Goal: Transaction & Acquisition: Purchase product/service

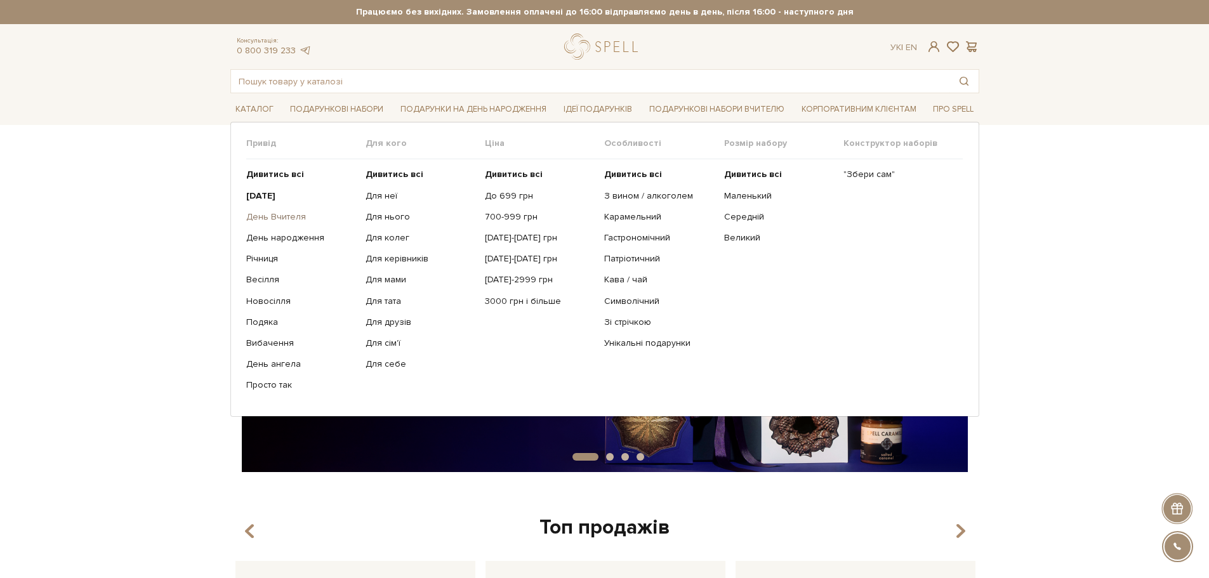
click at [283, 211] on link "День Вчителя" at bounding box center [301, 216] width 110 height 11
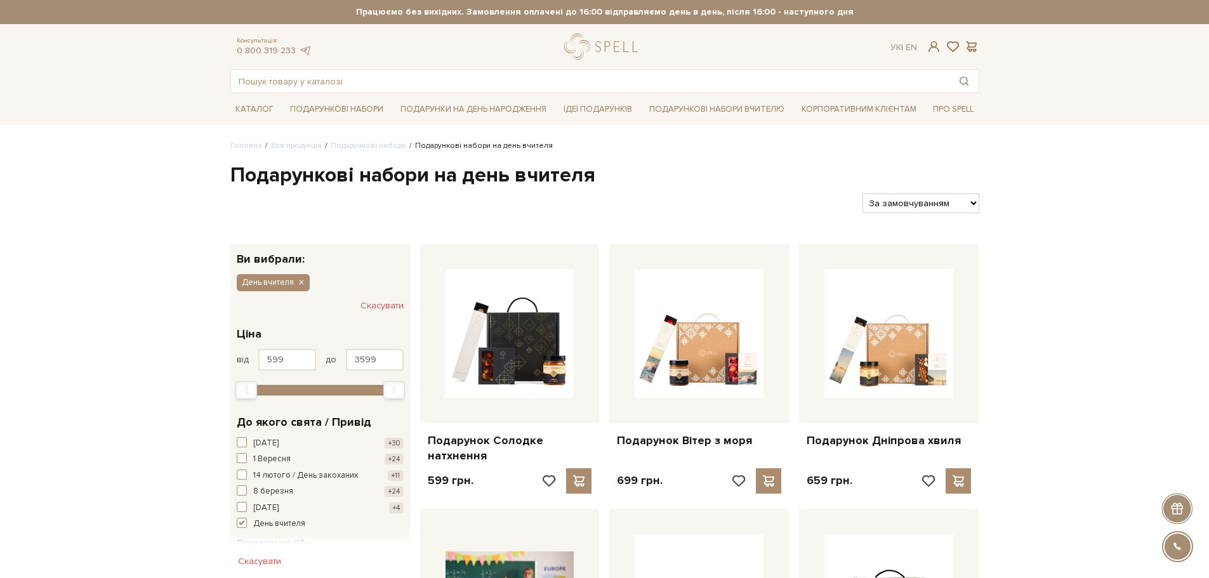
click at [931, 204] on select "За замовчуванням За Ціною (зростання) За Ціною (зменшення) Новинки За популярні…" at bounding box center [921, 204] width 116 height 20
select select "https://spellchocolate.com/our-productions/podarunkovi-box/den-vchitelja?sort=p…"
click at [863, 194] on select "За замовчуванням За Ціною (зростання) За Ціною (зменшення) Новинки За популярні…" at bounding box center [921, 204] width 116 height 20
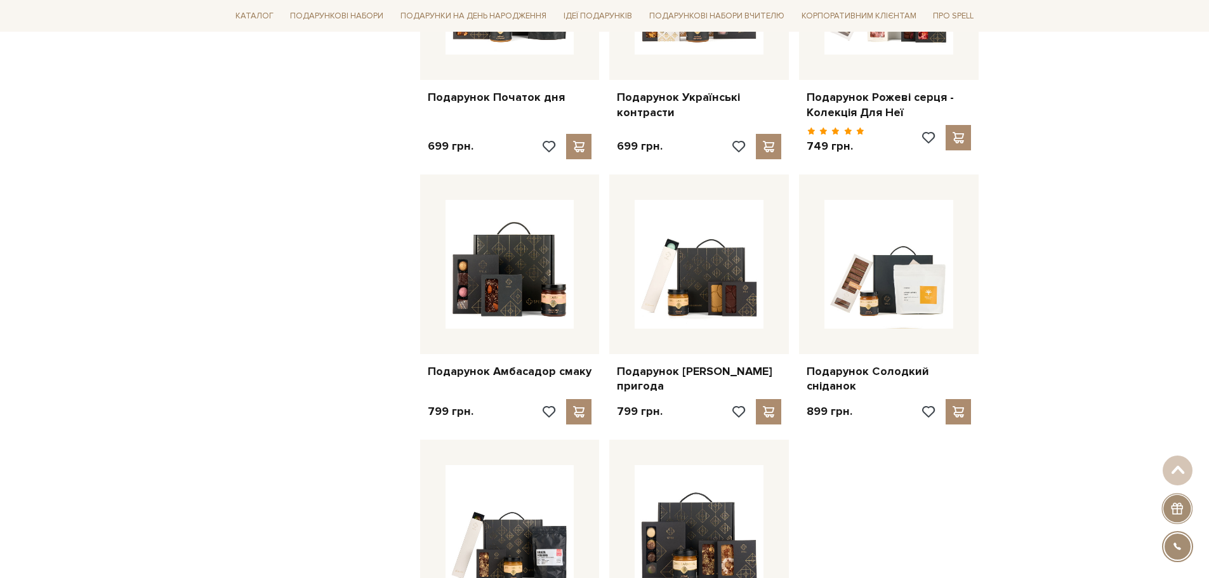
scroll to position [1143, 0]
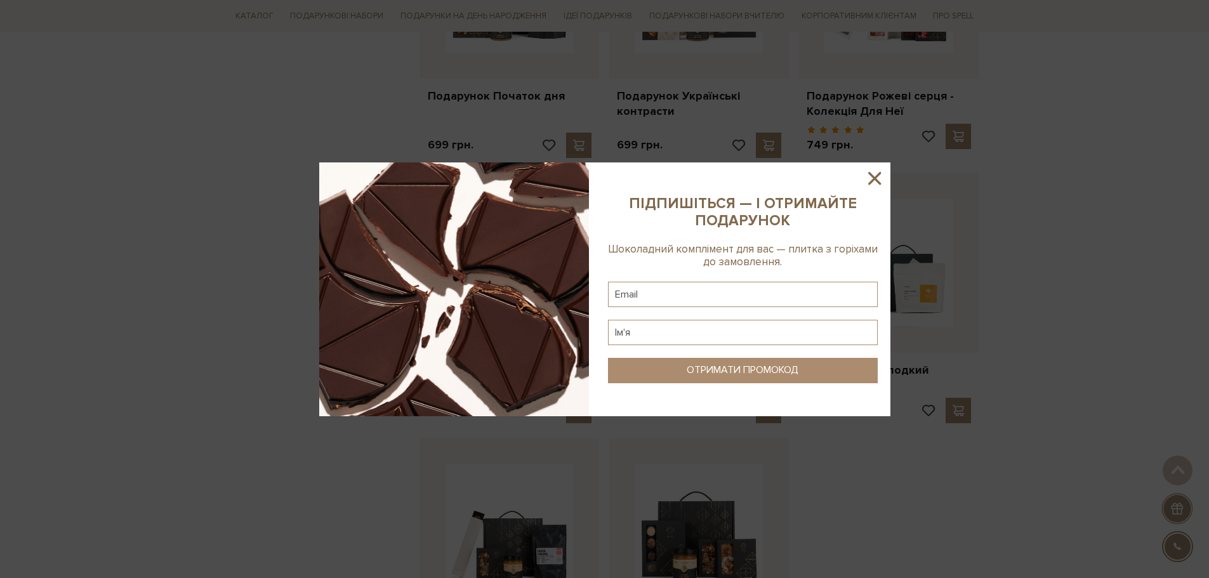
click at [870, 172] on icon at bounding box center [875, 179] width 22 height 22
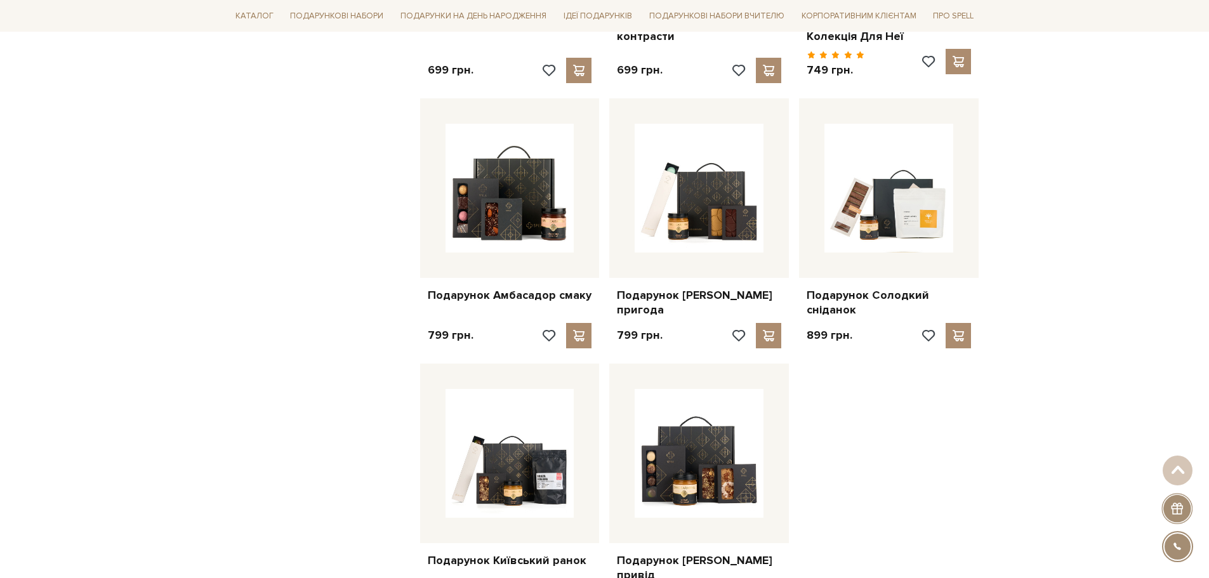
scroll to position [1333, 0]
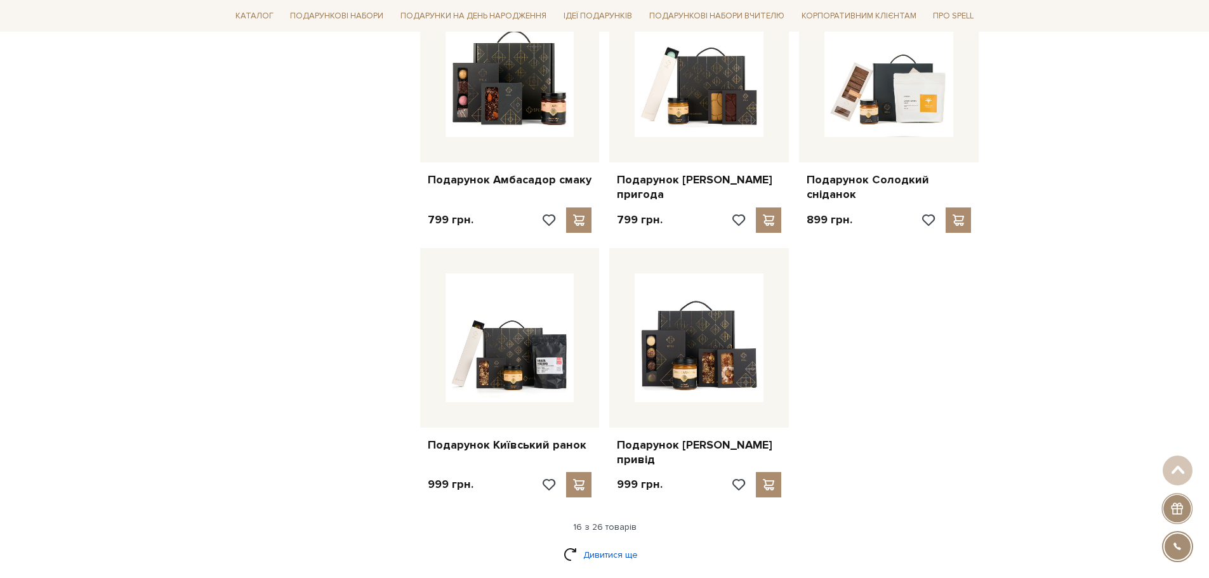
click at [593, 544] on link "Дивитися ще" at bounding box center [605, 555] width 83 height 22
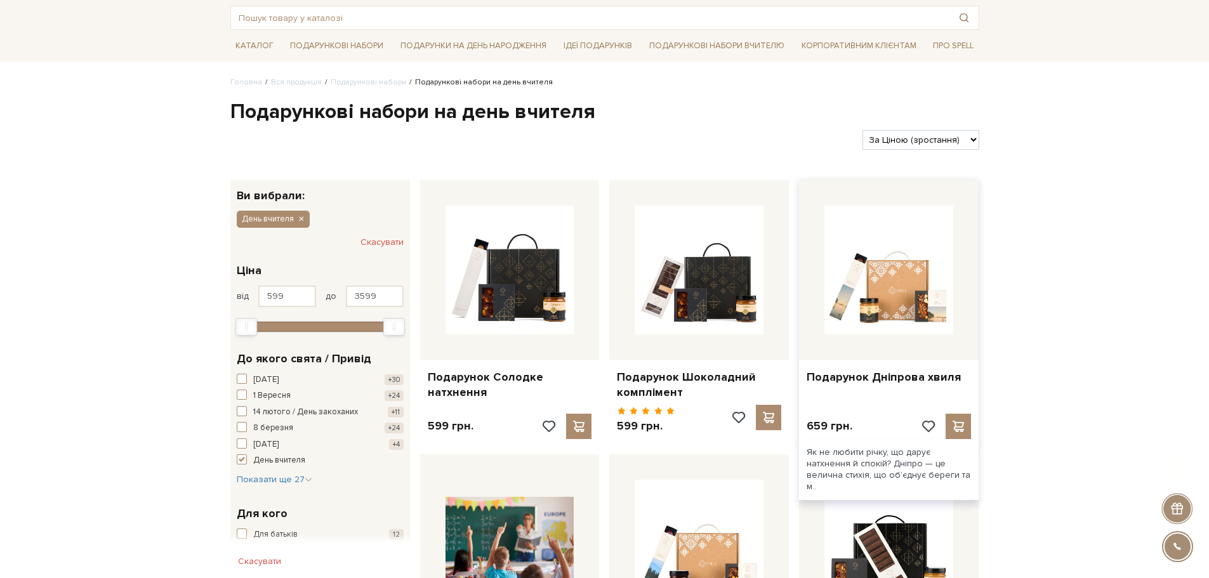
scroll to position [317, 0]
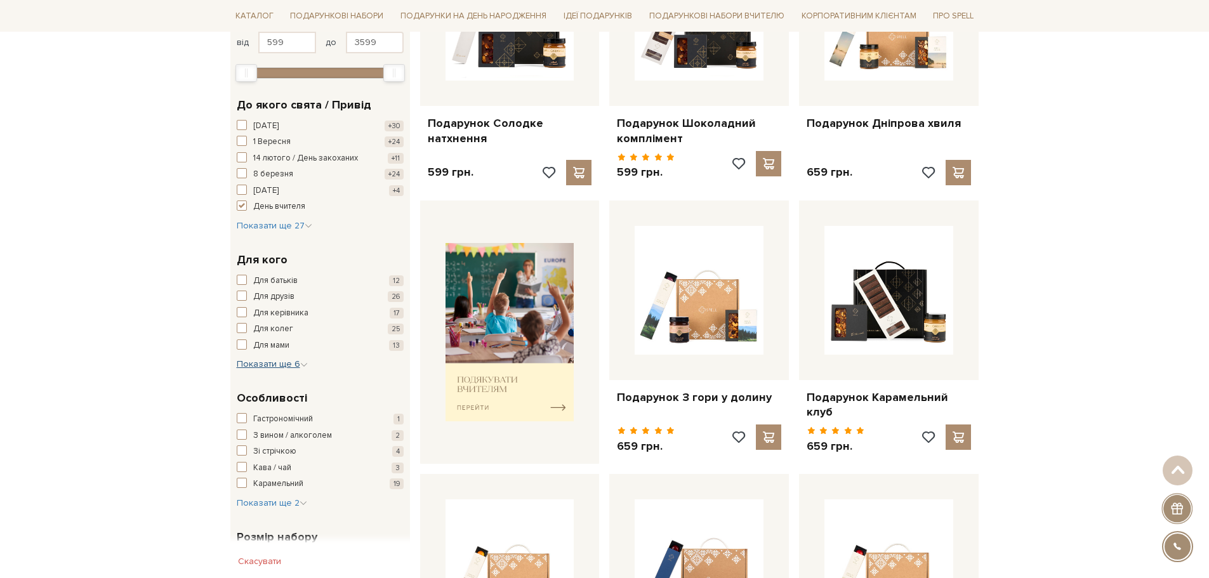
click at [264, 368] on span "Показати ще 6" at bounding box center [272, 364] width 71 height 11
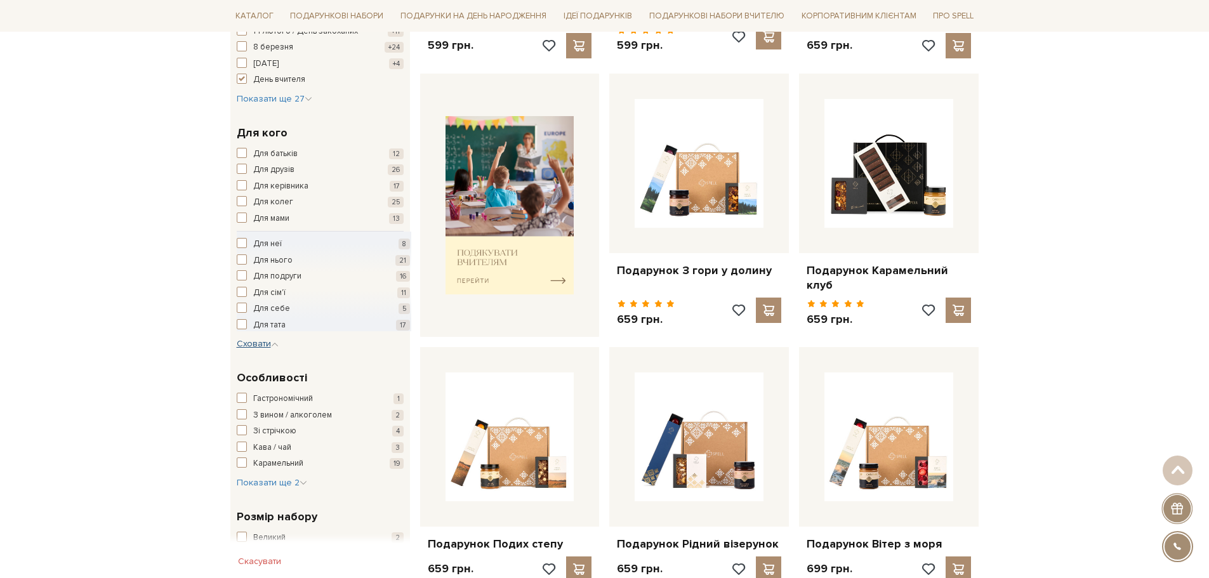
scroll to position [508, 0]
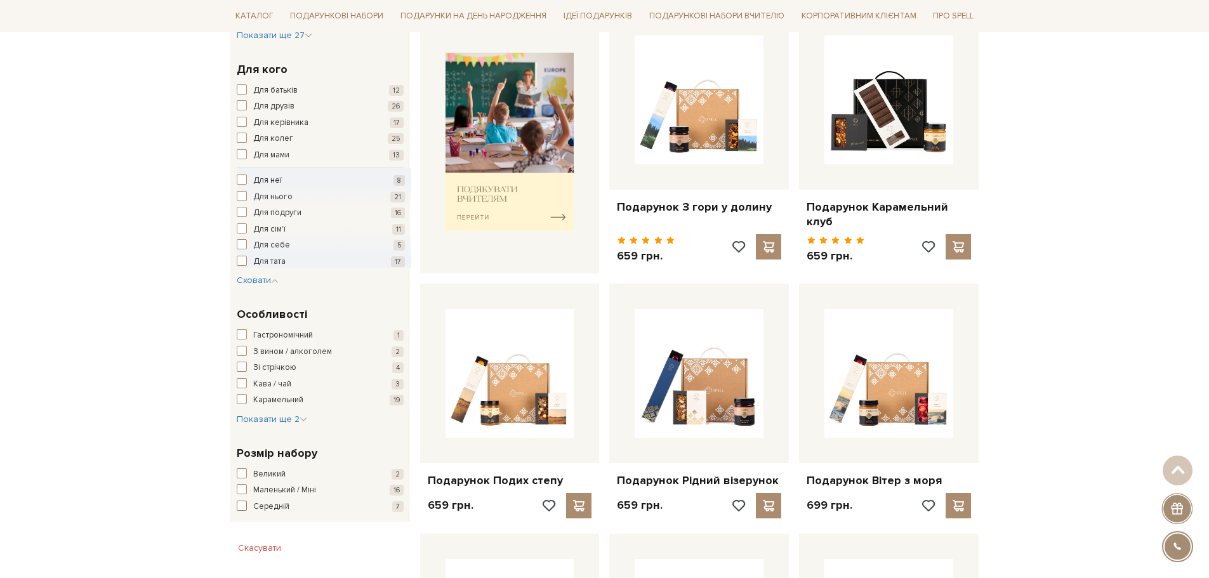
click at [240, 504] on span "button" at bounding box center [242, 506] width 10 height 10
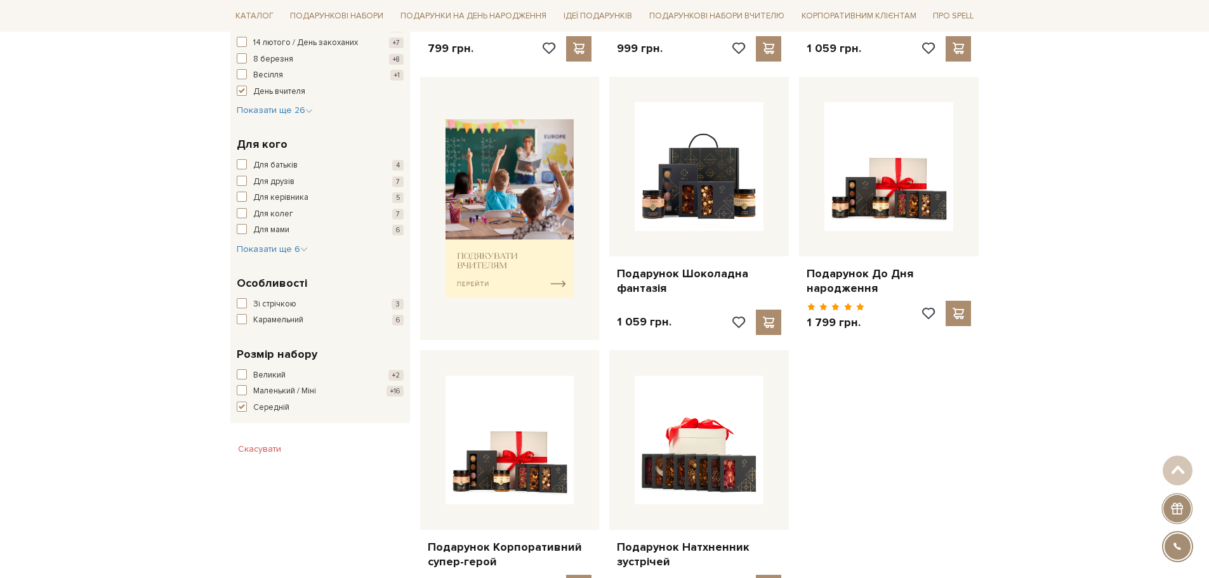
scroll to position [444, 0]
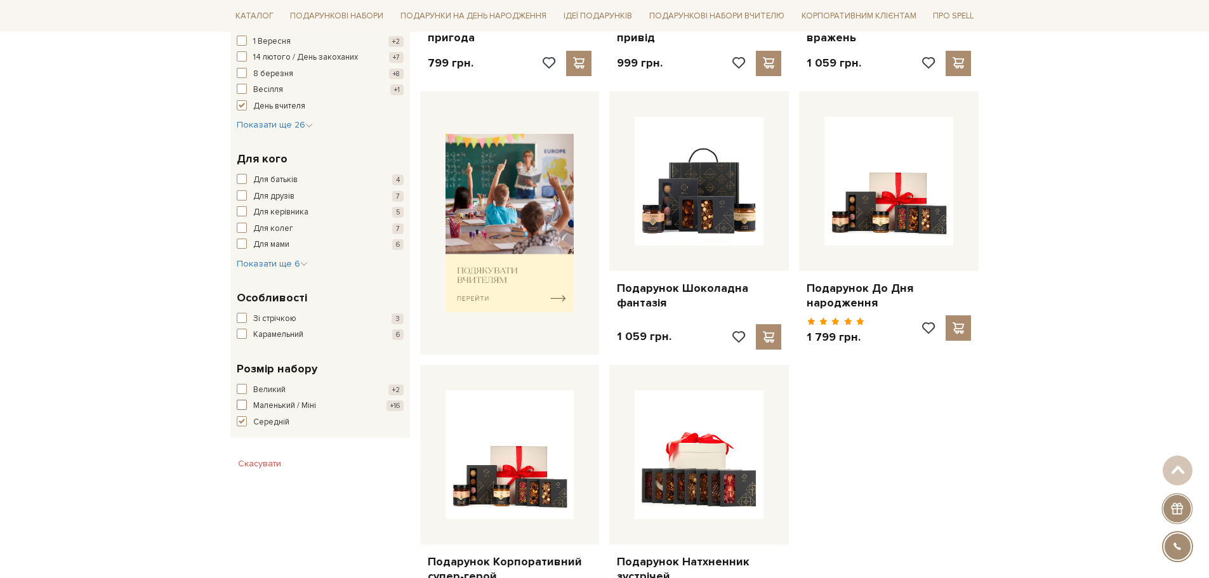
click at [237, 408] on span "button" at bounding box center [242, 405] width 10 height 10
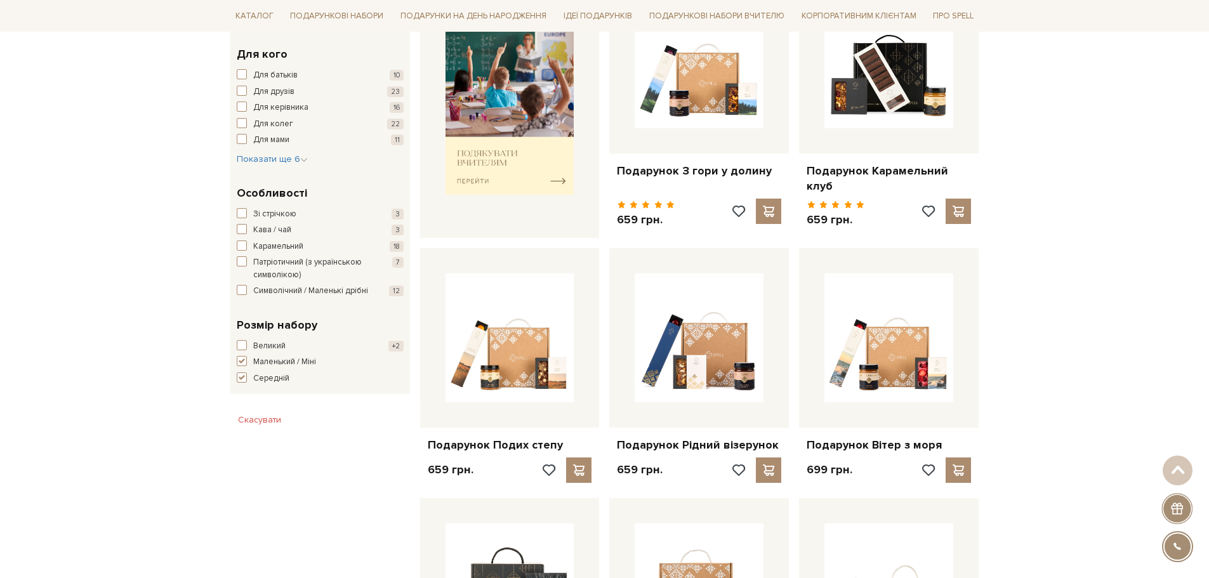
scroll to position [635, 0]
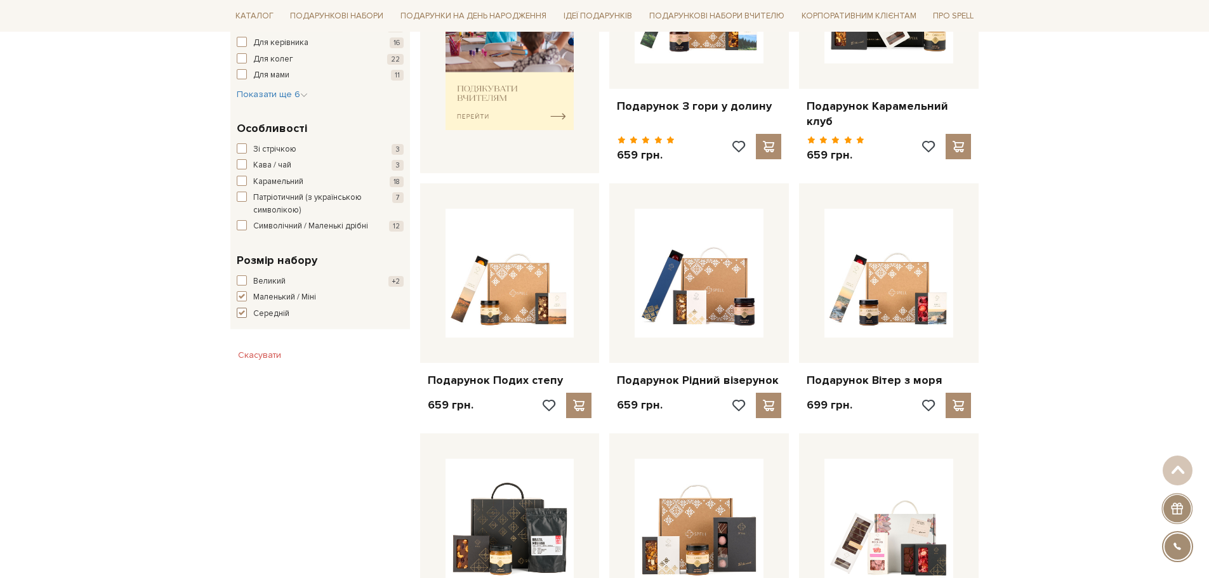
click at [246, 318] on span "button" at bounding box center [242, 313] width 10 height 10
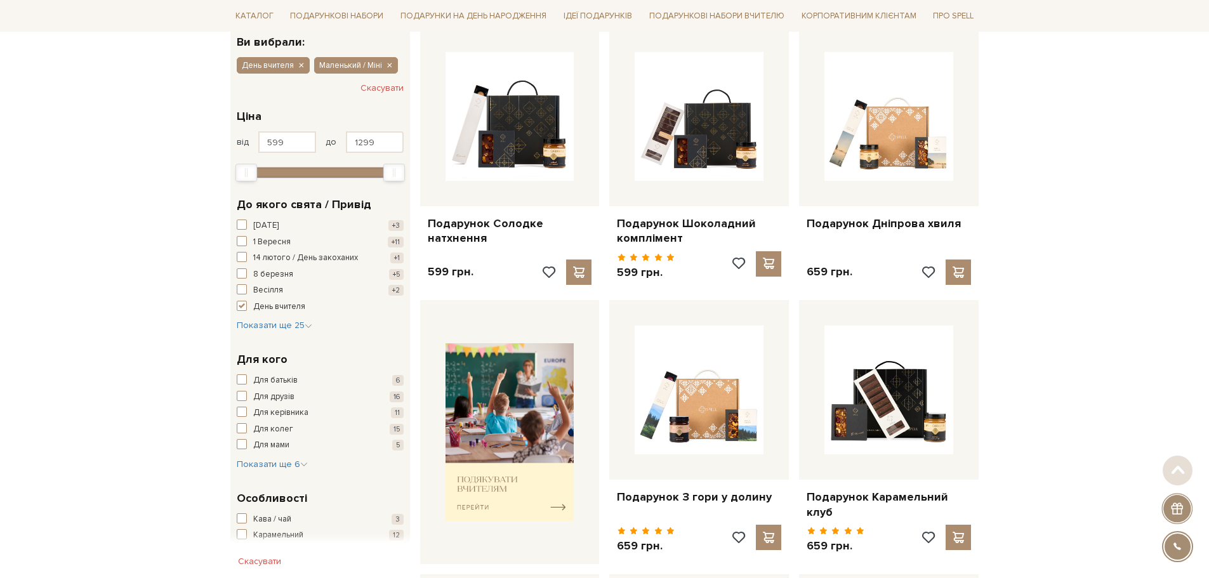
scroll to position [254, 0]
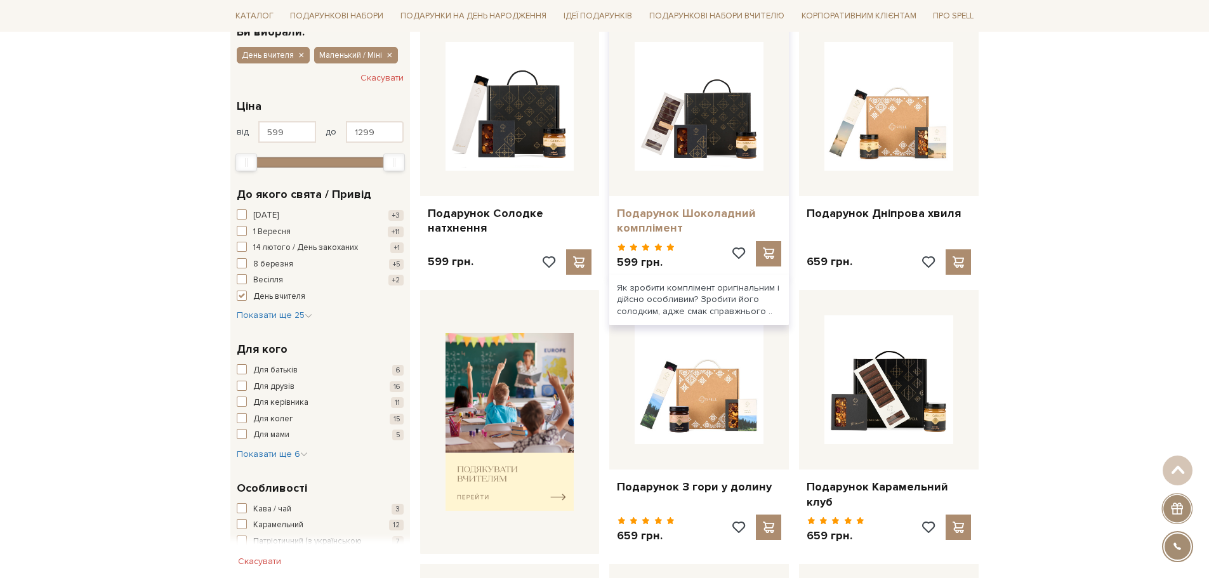
click at [653, 225] on link "Подарунок Шоколадний комплімент" at bounding box center [699, 221] width 164 height 30
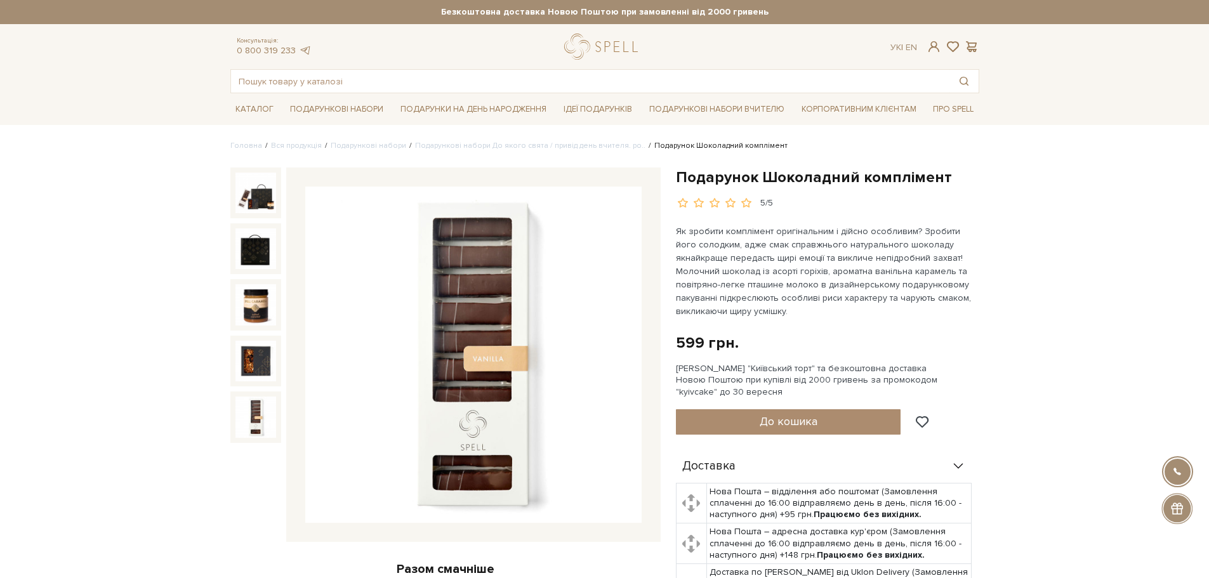
click at [255, 413] on img at bounding box center [256, 417] width 41 height 41
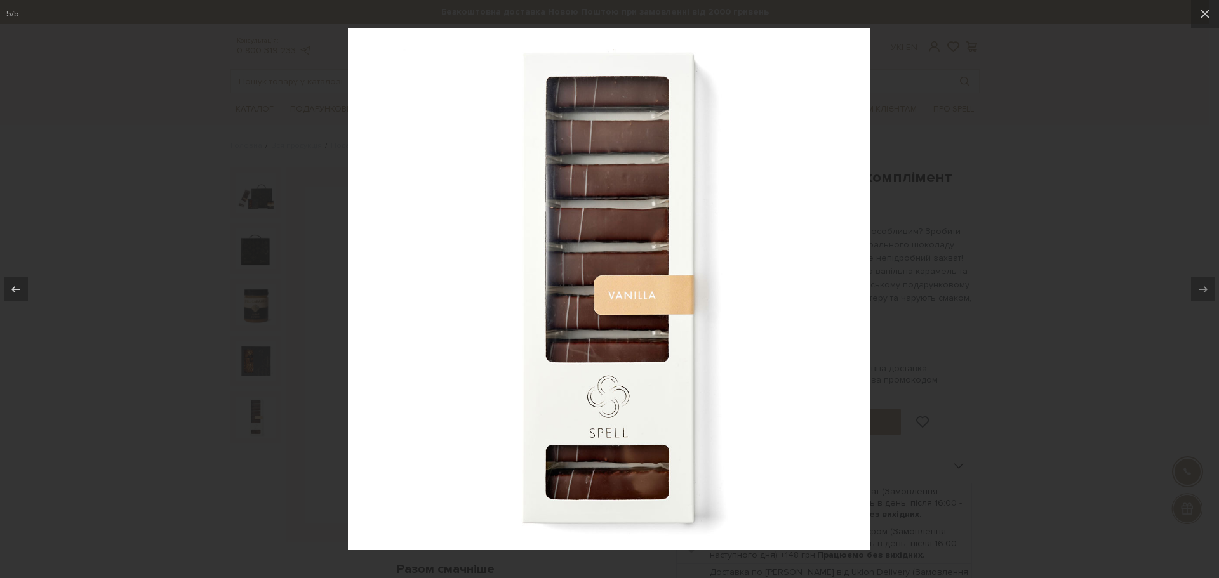
click at [1065, 78] on div at bounding box center [609, 289] width 1219 height 578
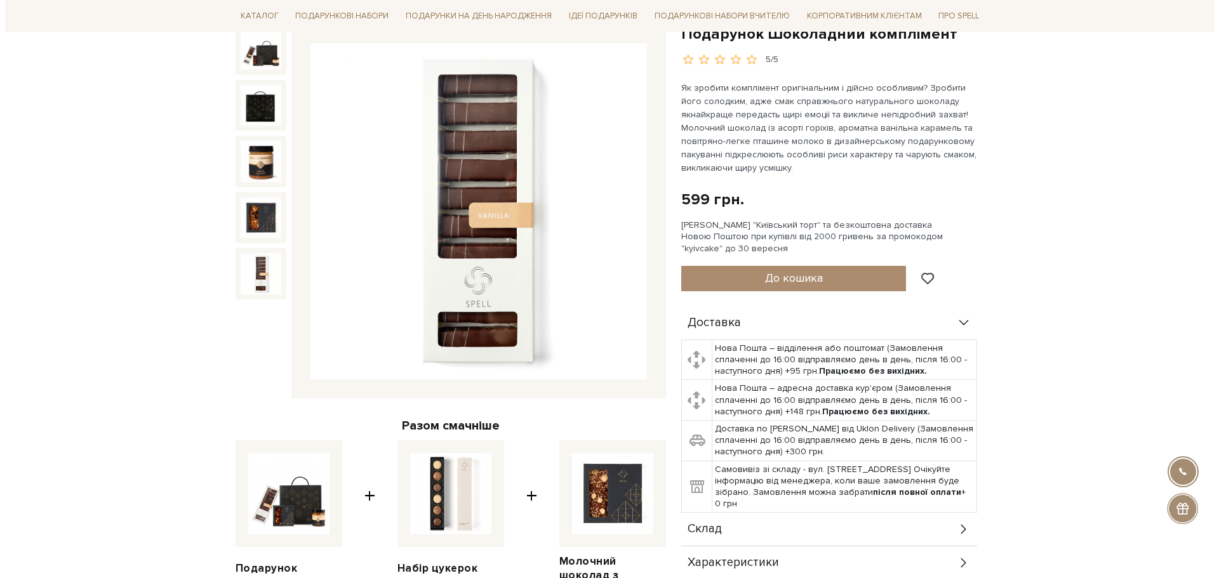
scroll to position [254, 0]
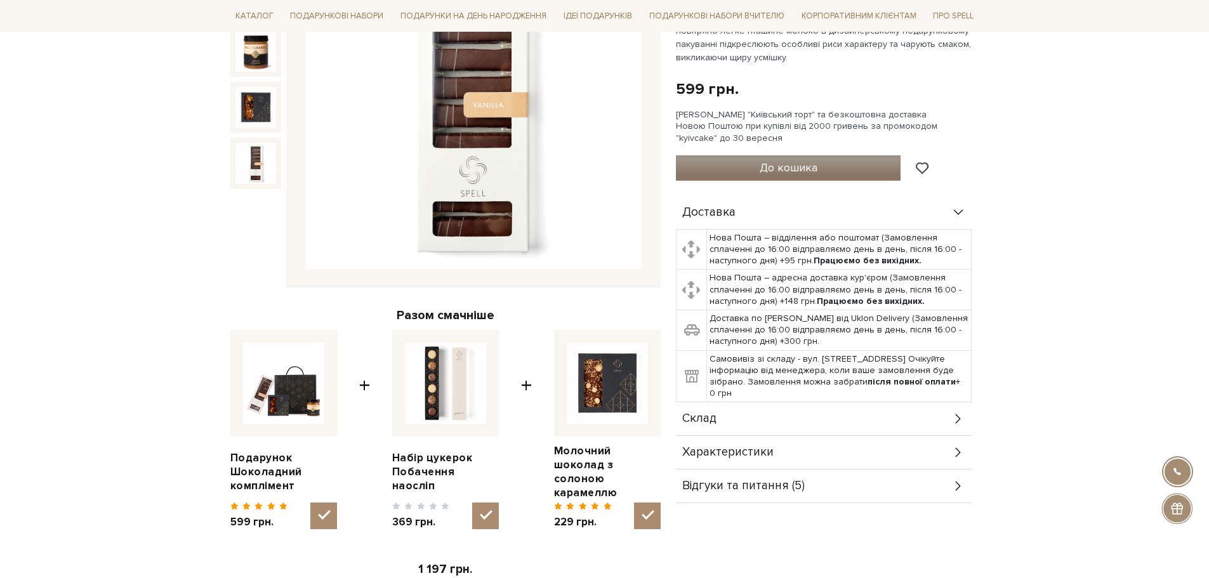
click at [834, 168] on button "До кошика" at bounding box center [788, 168] width 225 height 25
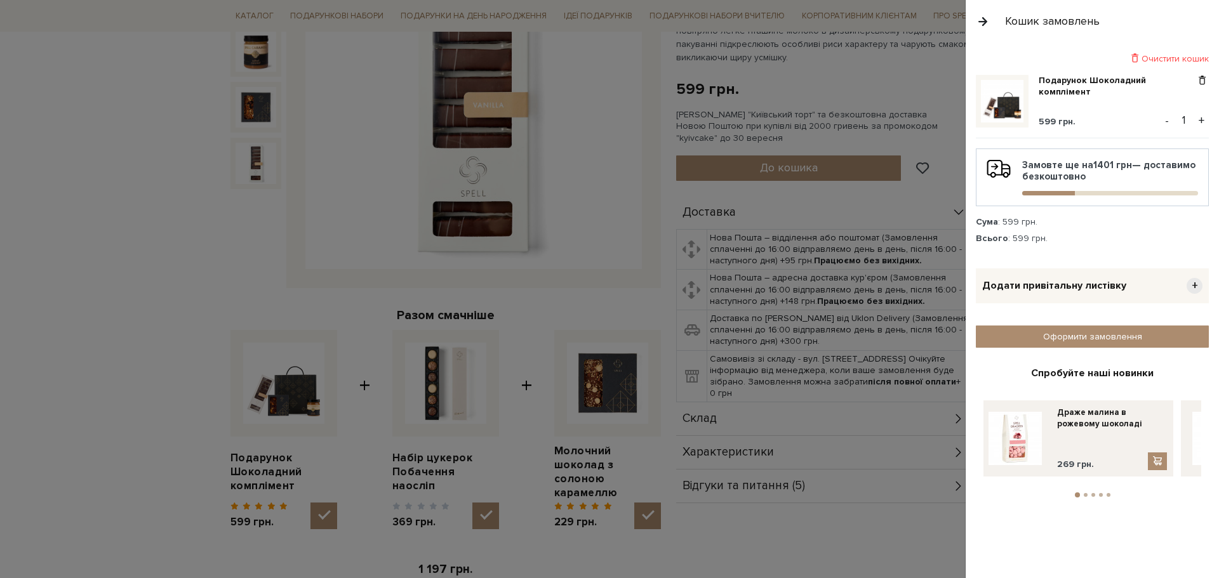
click at [1195, 286] on span "+" at bounding box center [1195, 286] width 16 height 16
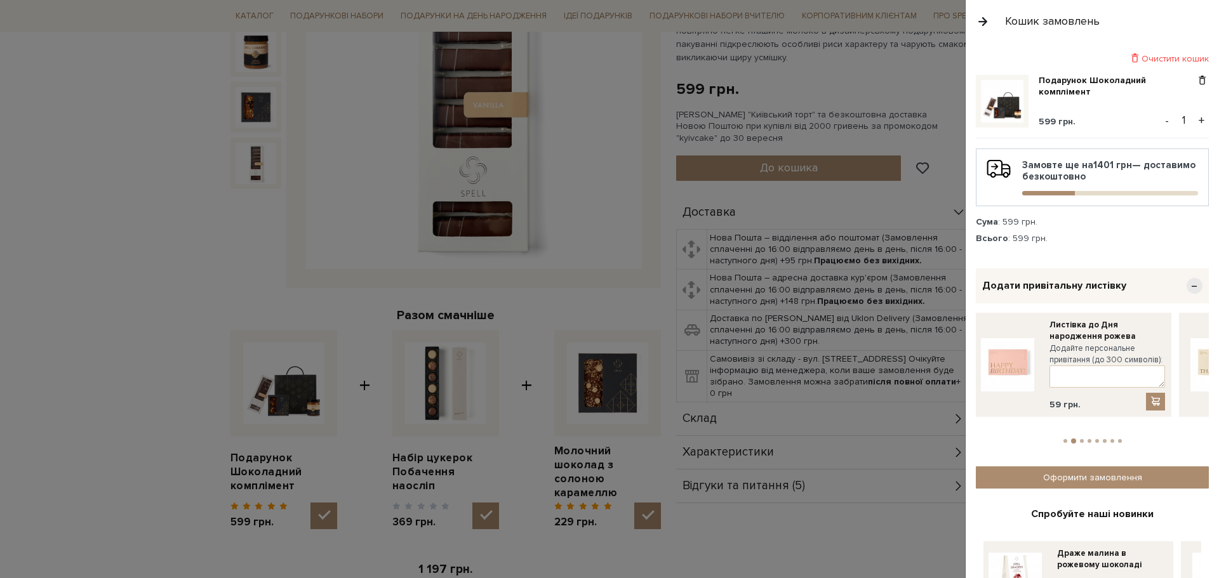
drag, startPoint x: 1145, startPoint y: 329, endPoint x: 954, endPoint y: 336, distance: 191.2
drag, startPoint x: 1111, startPoint y: 335, endPoint x: 990, endPoint y: 340, distance: 120.7
drag, startPoint x: 1155, startPoint y: 339, endPoint x: 966, endPoint y: 347, distance: 189.3
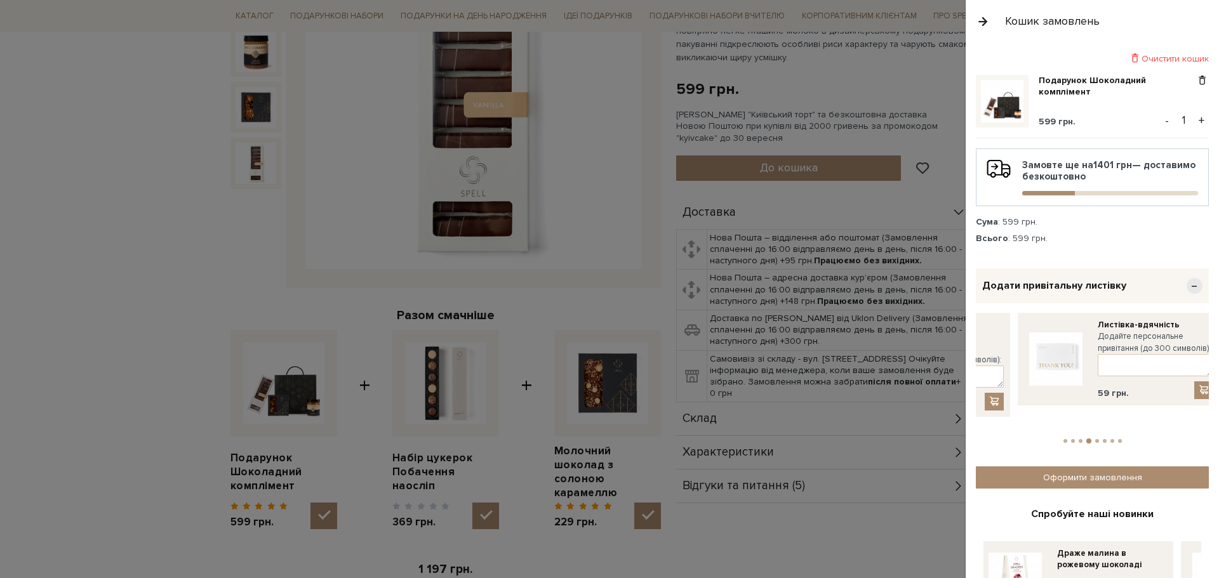
drag, startPoint x: 1164, startPoint y: 335, endPoint x: 1001, endPoint y: 356, distance: 163.9
click at [1001, 356] on div "Листівка до Дня народження Додайте персональне привітання (до 300 символів): 59…" at bounding box center [946, 364] width 116 height 91
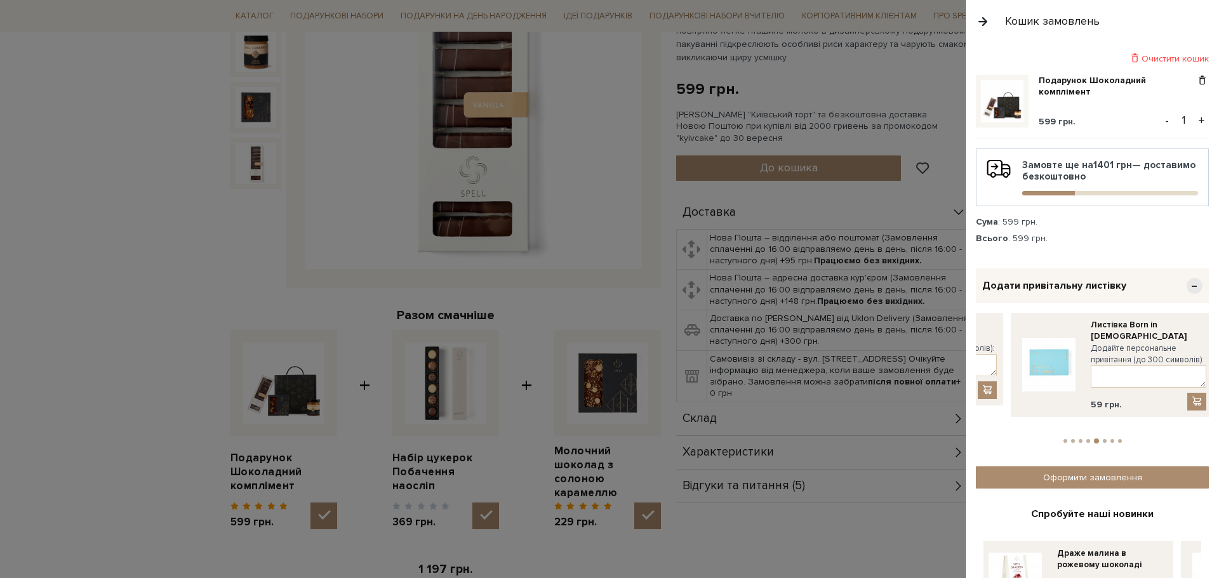
drag, startPoint x: 1171, startPoint y: 331, endPoint x: 1002, endPoint y: 347, distance: 169.0
click at [1002, 347] on div "Листівка-вдячність Додайте персональне привітання (до 300 символів): 59 грн." at bounding box center [902, 359] width 202 height 93
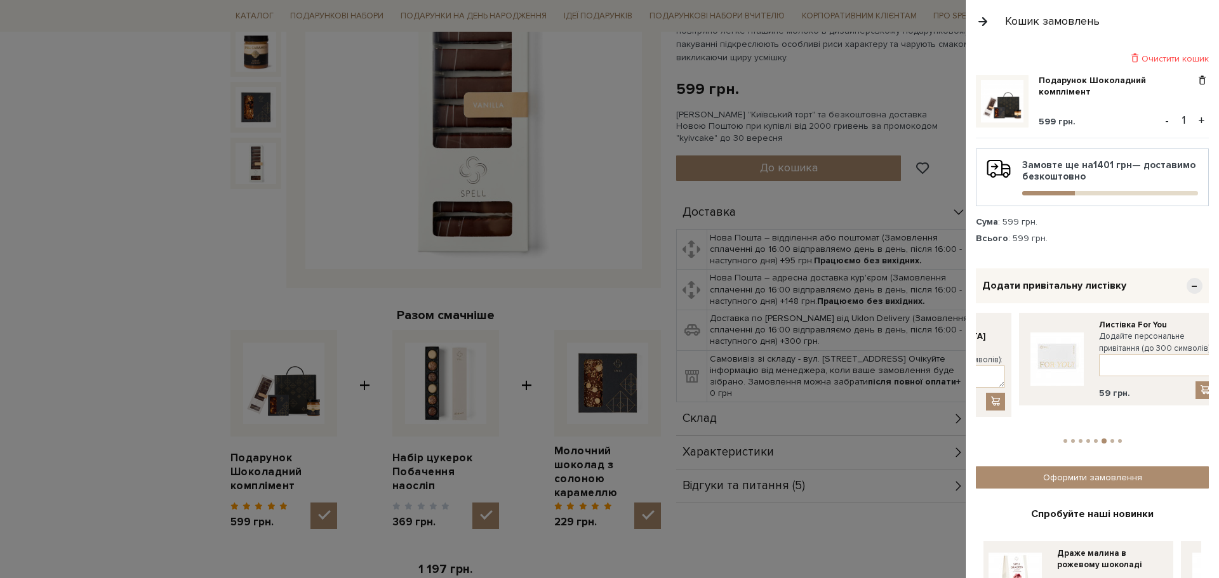
drag, startPoint x: 1122, startPoint y: 338, endPoint x: 1008, endPoint y: 350, distance: 114.8
click at [1008, 350] on div "Листівка Born in Ukraine Додайте персональне привітання (до 300 символів): 59 г…" at bounding box center [910, 365] width 202 height 104
drag, startPoint x: 1138, startPoint y: 330, endPoint x: 988, endPoint y: 327, distance: 149.9
click at [988, 327] on div "Листівка For You Додайте персональне привітання (до 300 символів): 59 грн." at bounding box center [936, 359] width 116 height 80
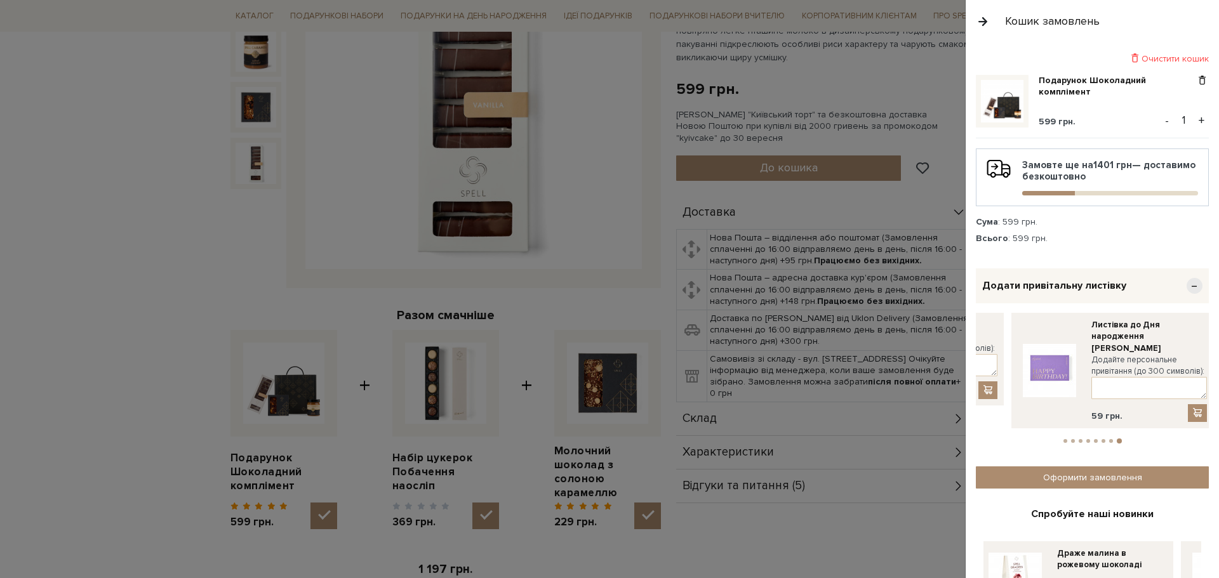
drag, startPoint x: 1162, startPoint y: 324, endPoint x: 994, endPoint y: 336, distance: 168.0
click at [994, 336] on div "Листівка Love You Додайте персональне привітання (до 300 символів): 59 грн." at bounding box center [940, 359] width 116 height 80
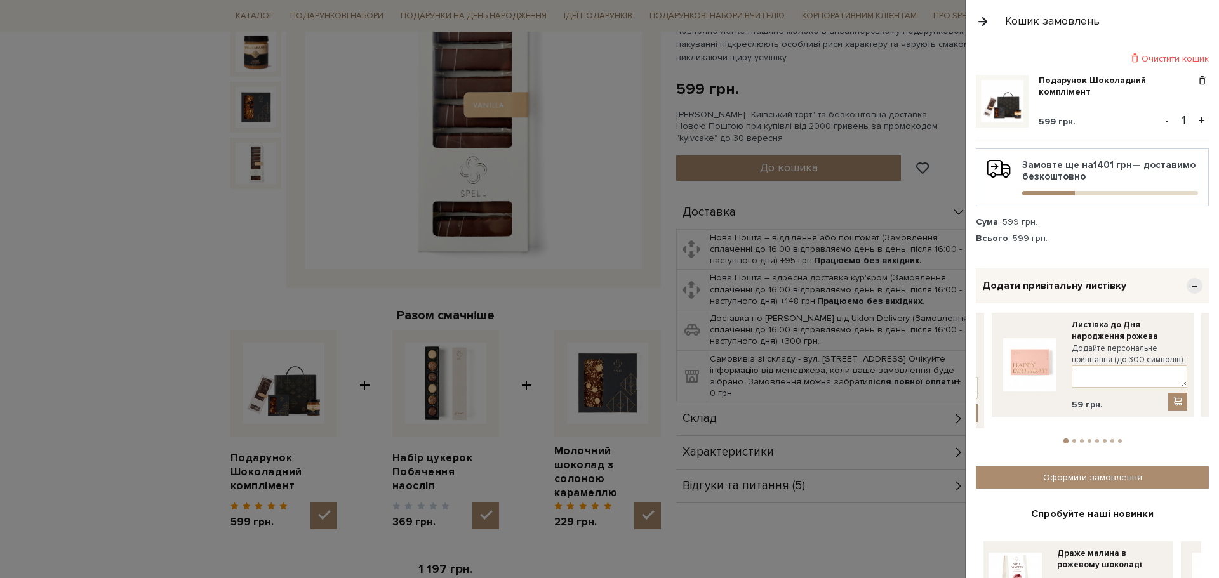
drag, startPoint x: 1183, startPoint y: 338, endPoint x: 955, endPoint y: 354, distance: 227.9
click at [992, 347] on div "Листівка до Дня народження рожева Додайте персональне привітання (до 300 символ…" at bounding box center [1093, 365] width 202 height 104
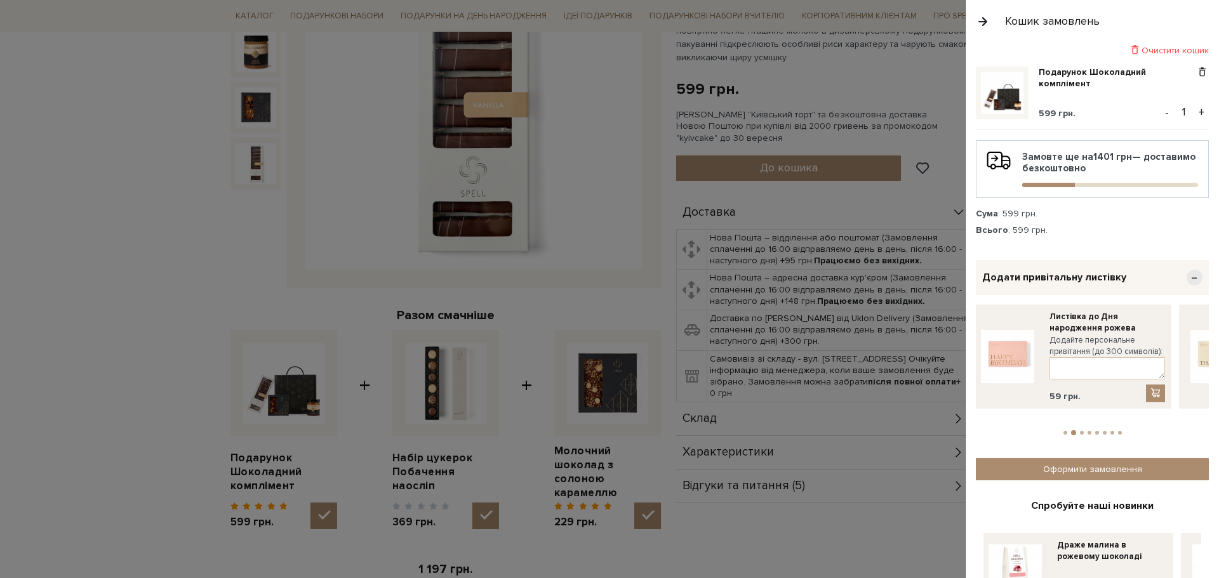
scroll to position [0, 0]
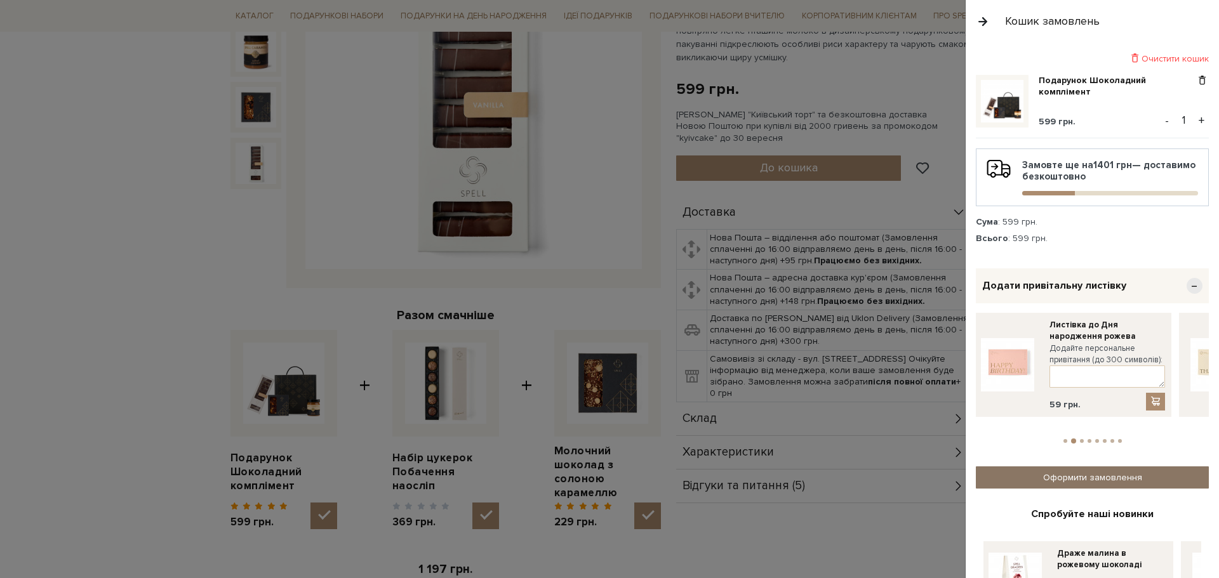
click at [1107, 472] on link "Оформити замовлення" at bounding box center [1092, 478] width 233 height 22
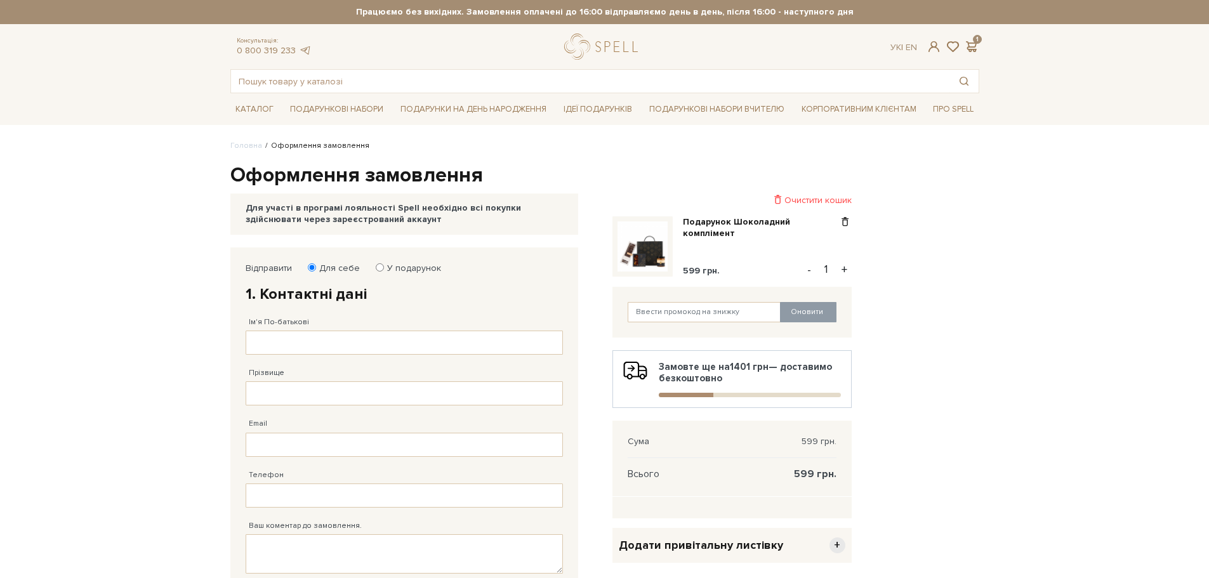
click at [428, 267] on label "У подарунок" at bounding box center [410, 268] width 62 height 11
click at [384, 267] on input "У подарунок" at bounding box center [380, 267] width 8 height 8
radio input "true"
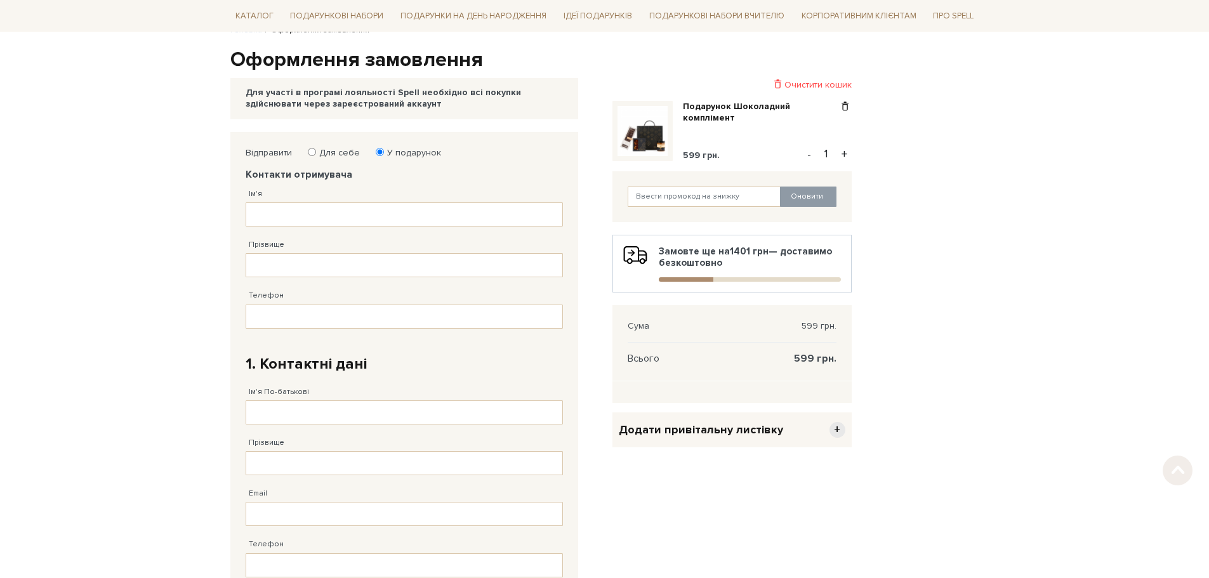
scroll to position [127, 0]
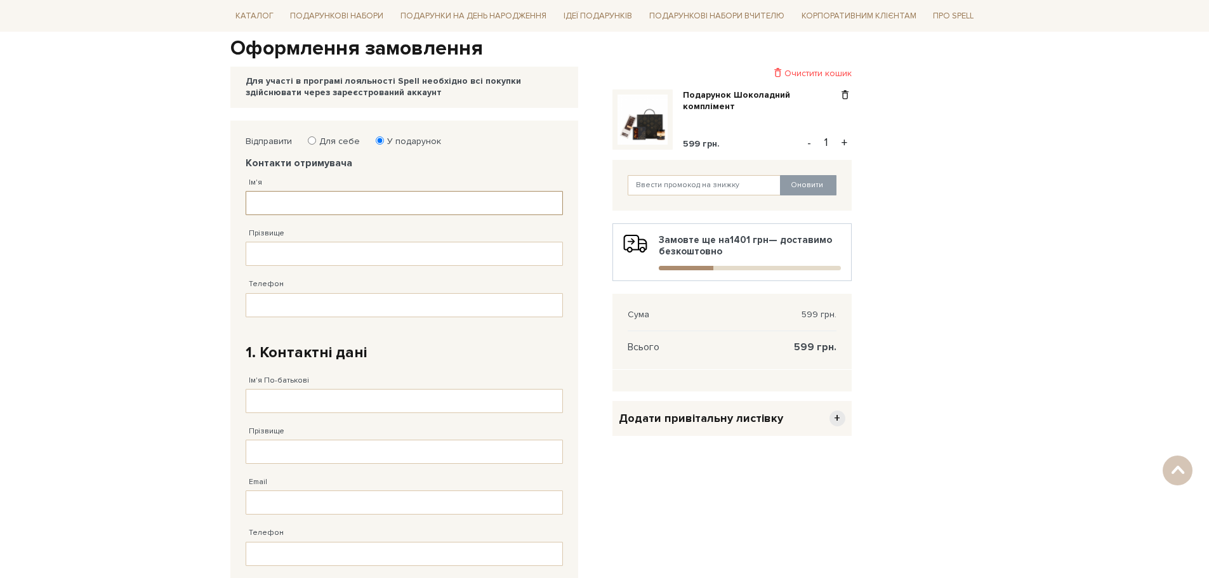
click at [262, 201] on input "Ім'я" at bounding box center [404, 203] width 317 height 24
click at [266, 262] on input "Прізвище" at bounding box center [404, 254] width 317 height 24
click at [275, 303] on input "Телефон" at bounding box center [404, 305] width 317 height 24
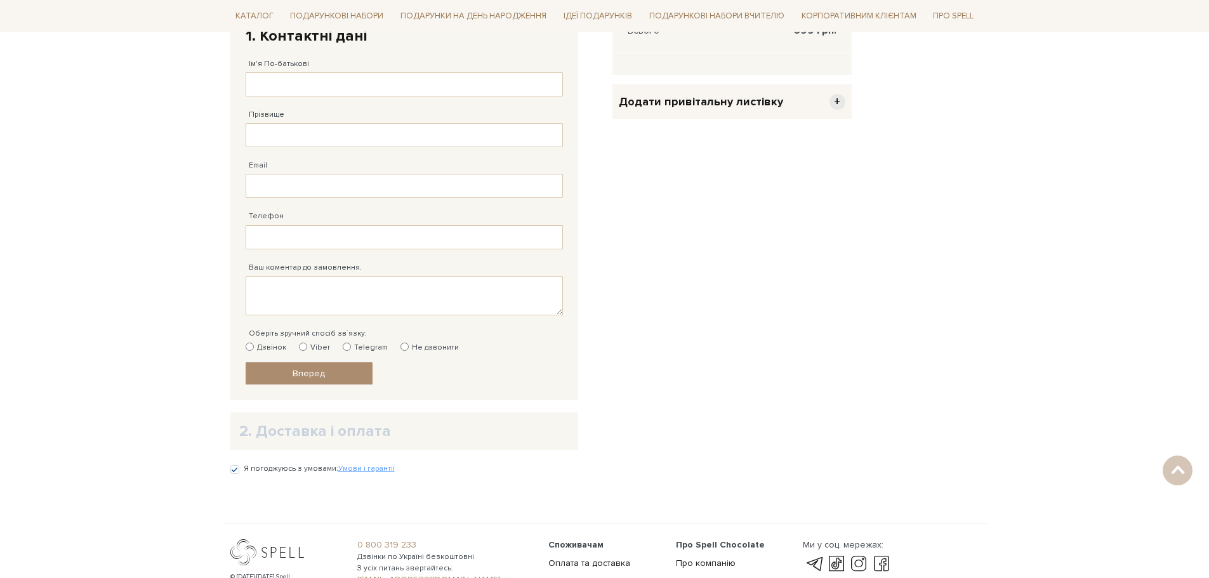
scroll to position [444, 0]
click at [392, 343] on div "Дзвінок Viber Telegram Не дзвонити" at bounding box center [404, 347] width 317 height 11
click at [401, 342] on input "Не дзвонити" at bounding box center [405, 346] width 8 height 8
radio input "true"
click at [349, 375] on link "Вперед" at bounding box center [309, 373] width 127 height 22
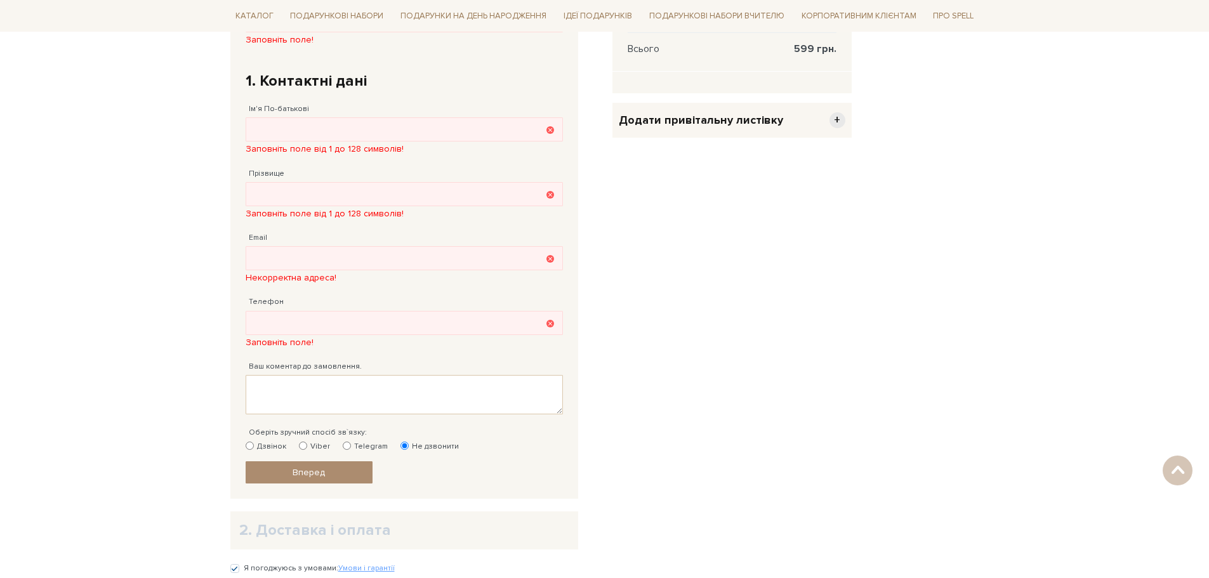
scroll to position [438, 0]
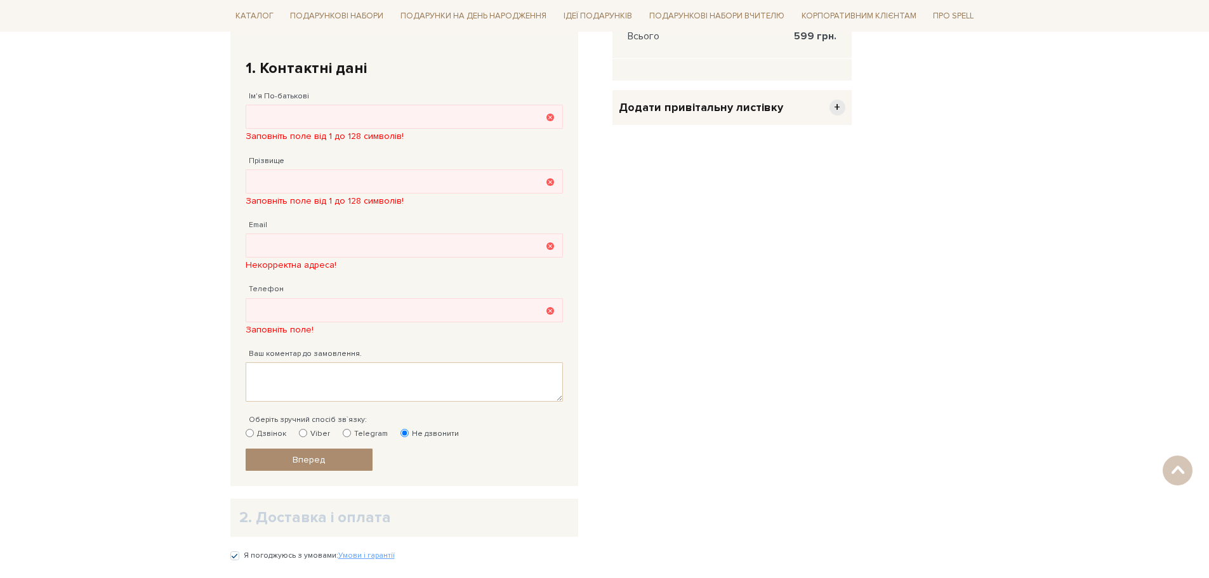
click at [846, 107] on div "Додати привітальну листівку +" at bounding box center [732, 107] width 239 height 35
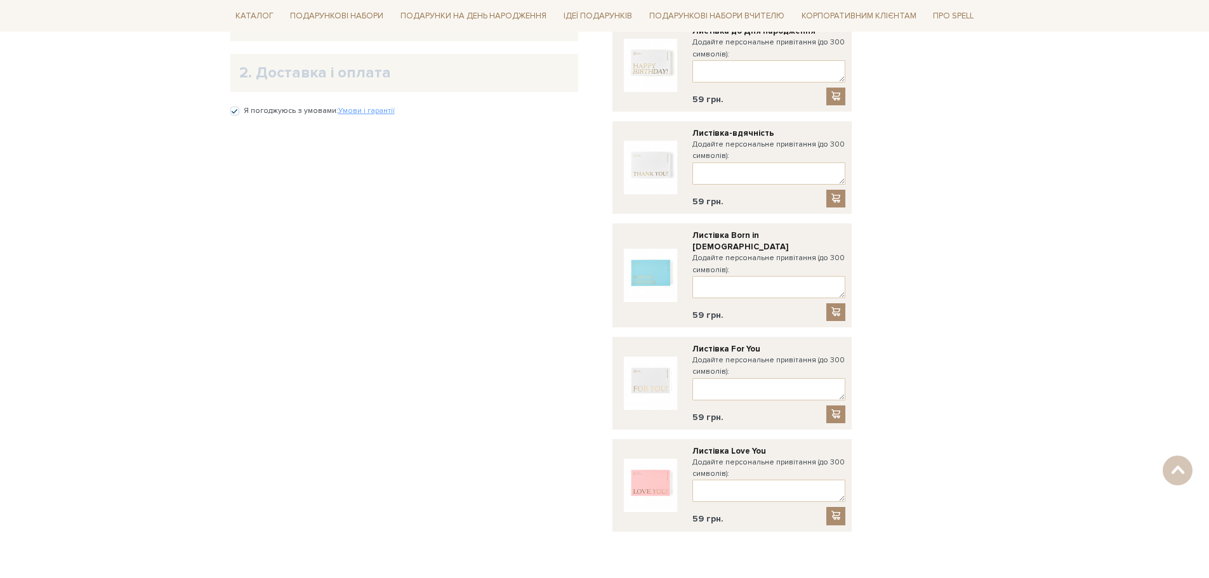
scroll to position [882, 0]
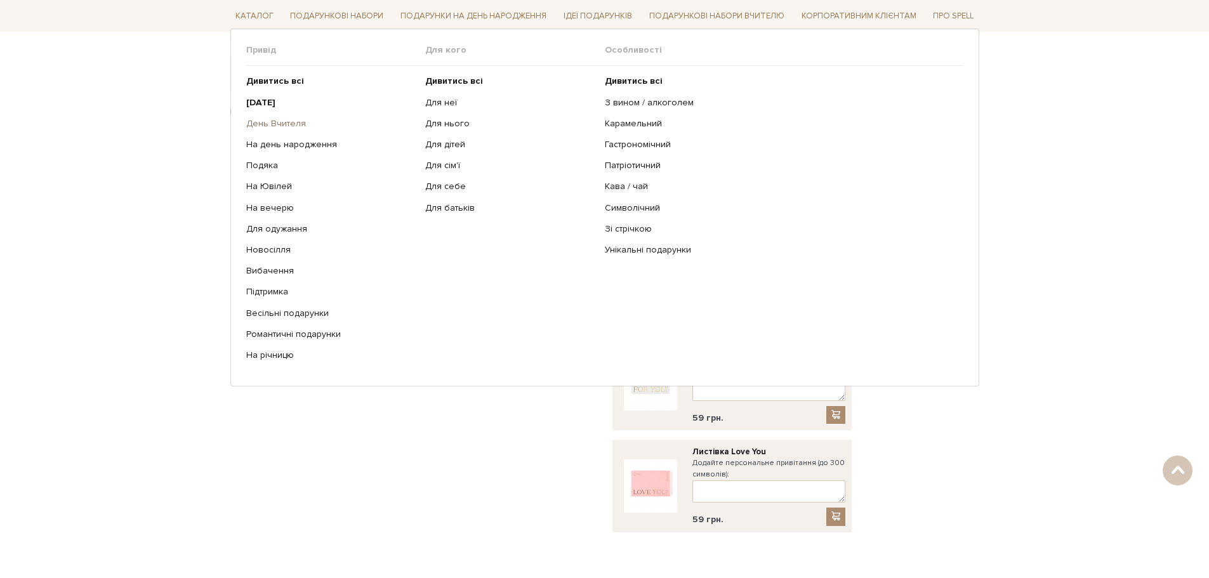
click at [278, 119] on link "День Вчителя" at bounding box center [331, 123] width 170 height 11
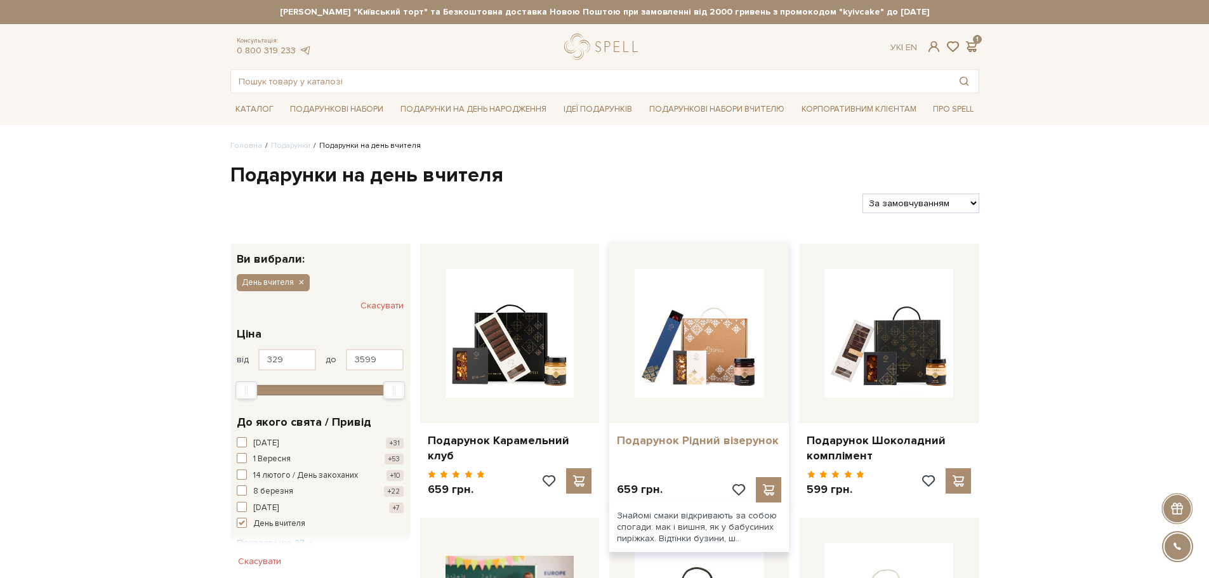
click at [692, 440] on link "Подарунок Рідний візерунок" at bounding box center [699, 441] width 164 height 15
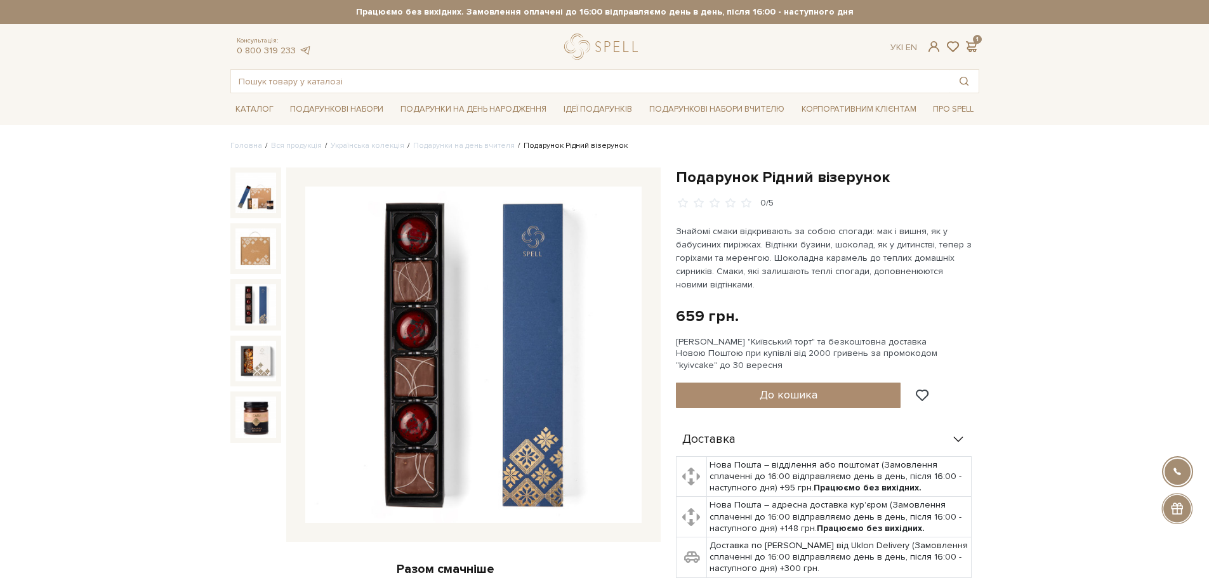
click at [256, 310] on img at bounding box center [256, 304] width 41 height 41
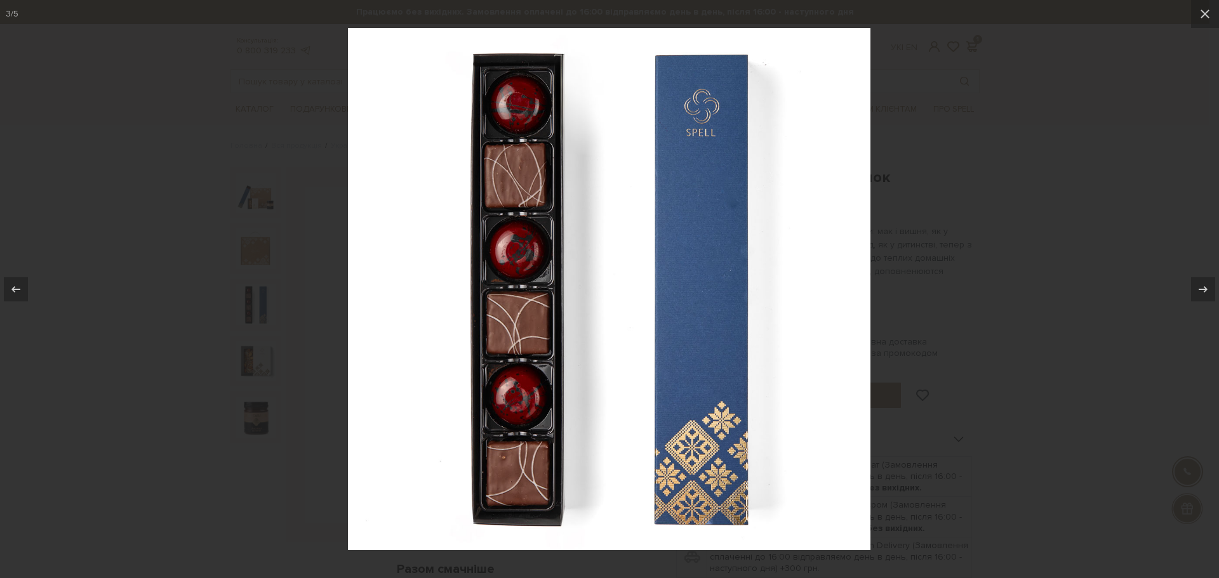
click at [1142, 283] on div at bounding box center [609, 289] width 1219 height 578
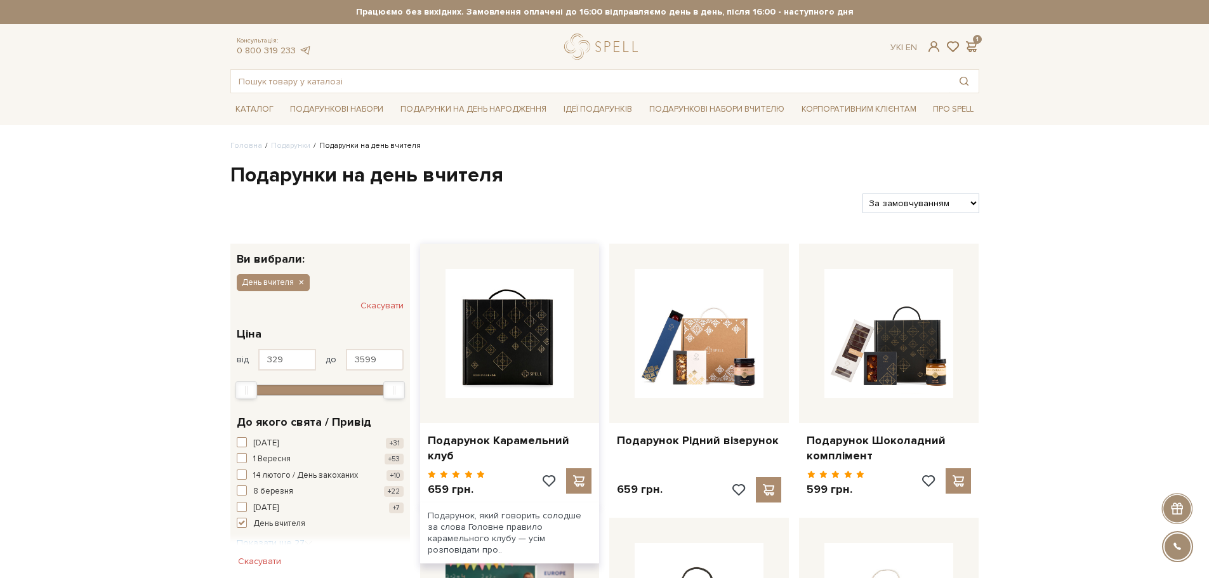
click at [544, 356] on img at bounding box center [510, 333] width 129 height 129
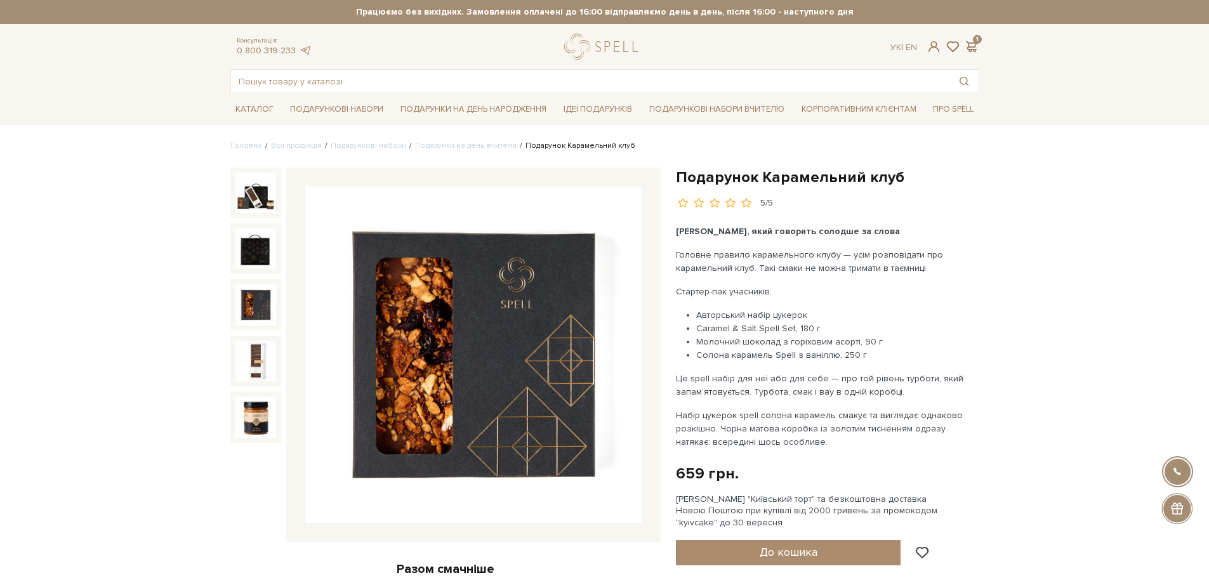
click at [262, 296] on img at bounding box center [256, 304] width 41 height 41
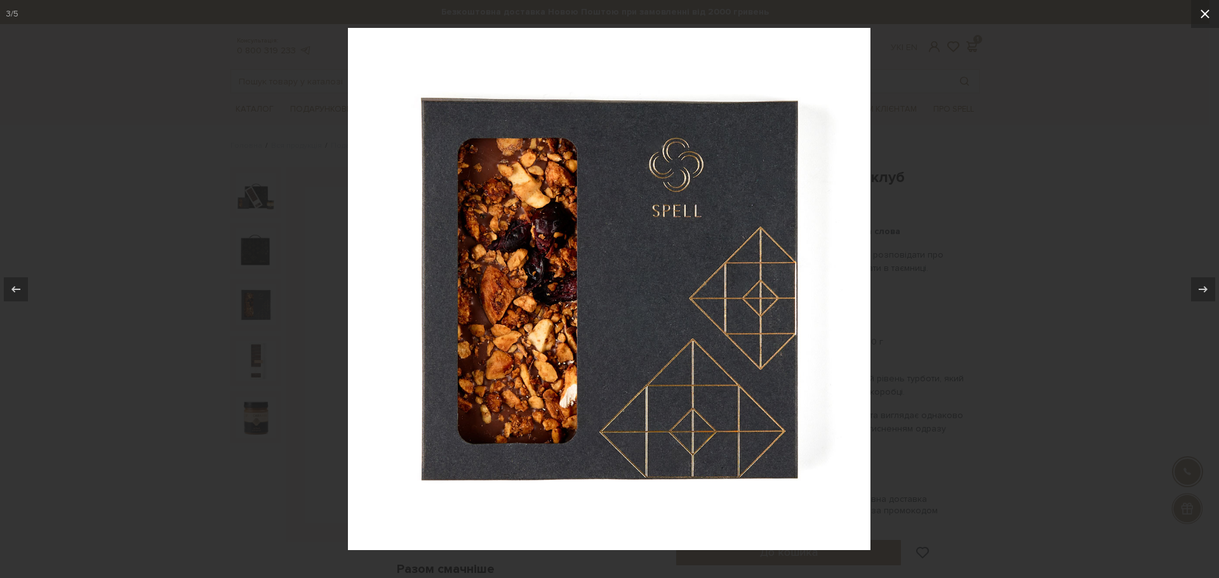
click at [1209, 8] on icon at bounding box center [1204, 13] width 15 height 15
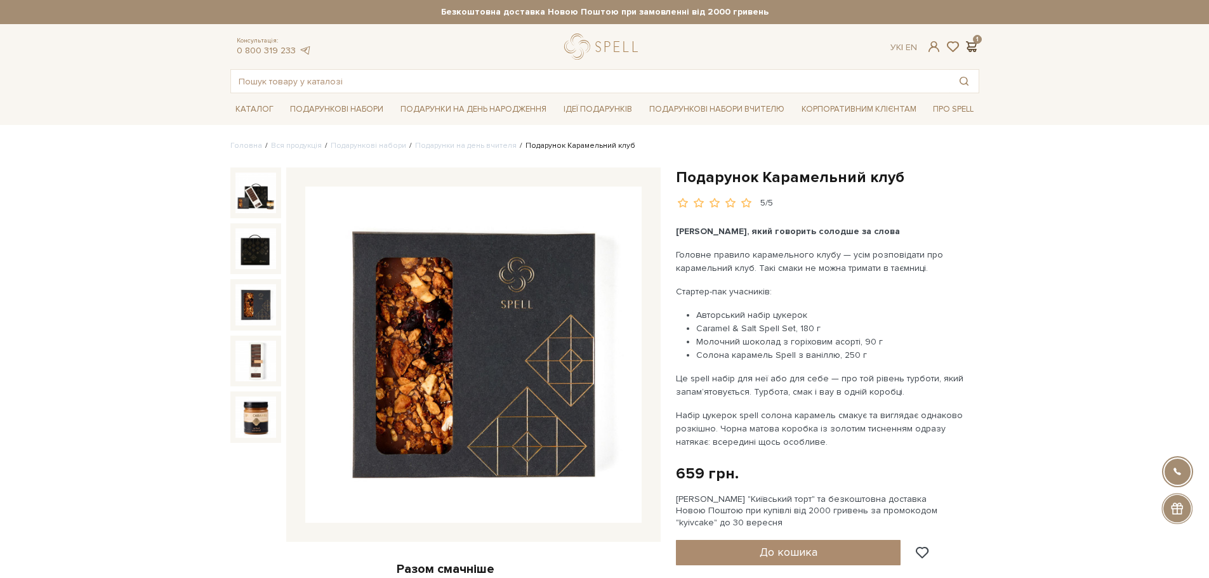
click at [971, 44] on span at bounding box center [971, 46] width 15 height 13
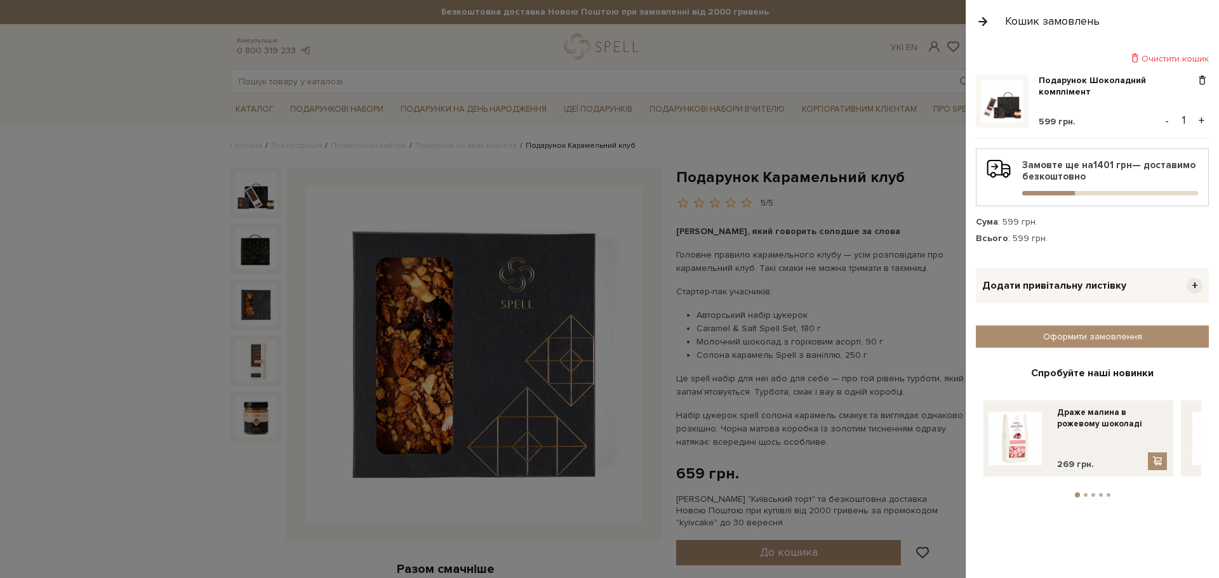
click at [820, 263] on div at bounding box center [609, 289] width 1219 height 578
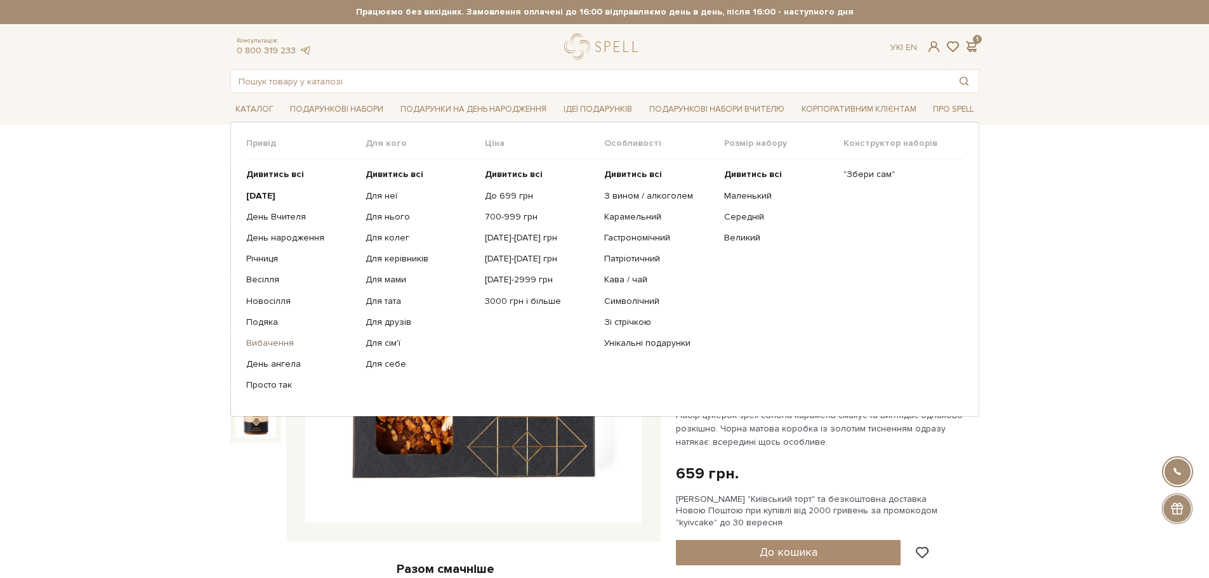
click at [262, 338] on link "Вибачення" at bounding box center [301, 343] width 110 height 11
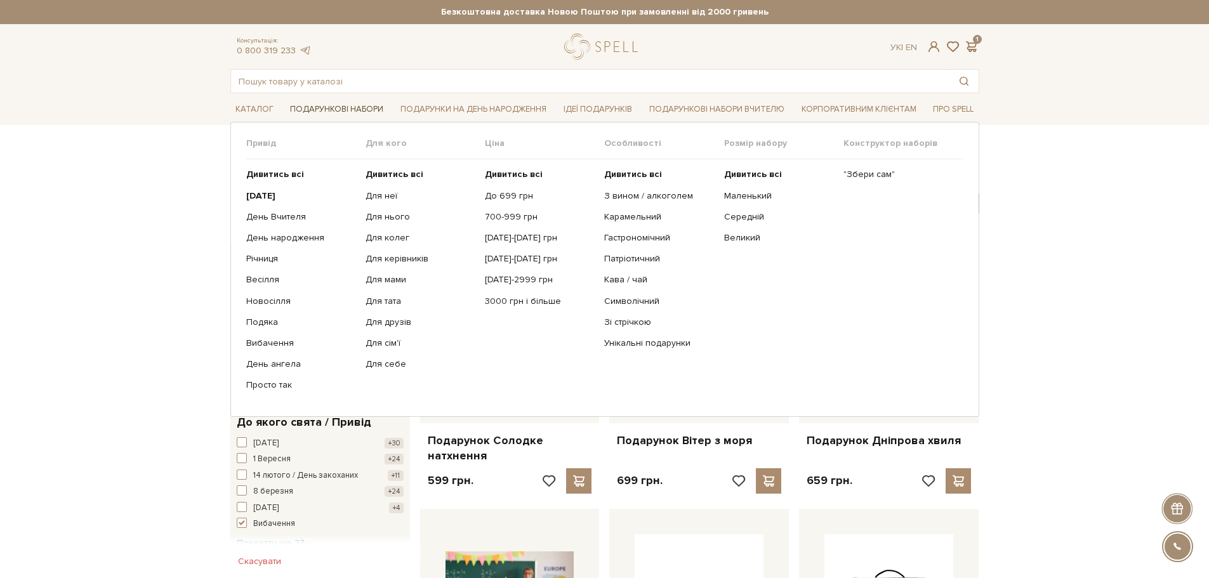
click at [354, 110] on link "Подарункові набори" at bounding box center [336, 110] width 103 height 20
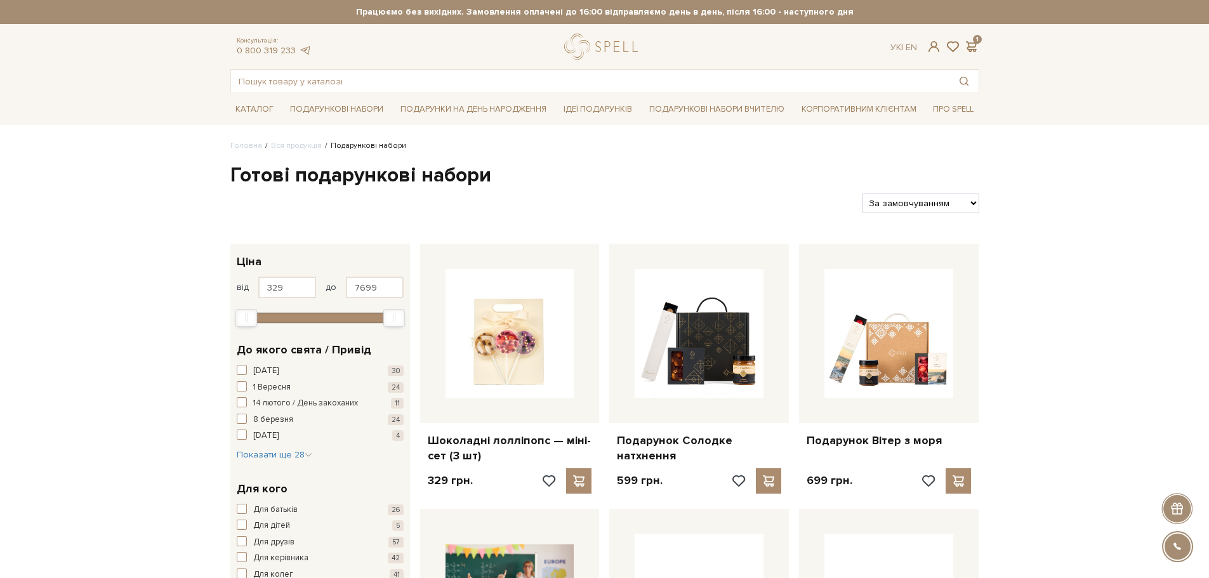
click at [944, 199] on select "За замовчуванням За Ціною (зростання) За Ціною (зменшення) Новинки За популярні…" at bounding box center [921, 204] width 116 height 20
select select "https://spellchocolate.com/our-productions/podarunkovi-box/?sort=p.price&order=…"
click at [863, 194] on select "За замовчуванням За Ціною (зростання) За Ціною (зменшення) Новинки За популярні…" at bounding box center [921, 204] width 116 height 20
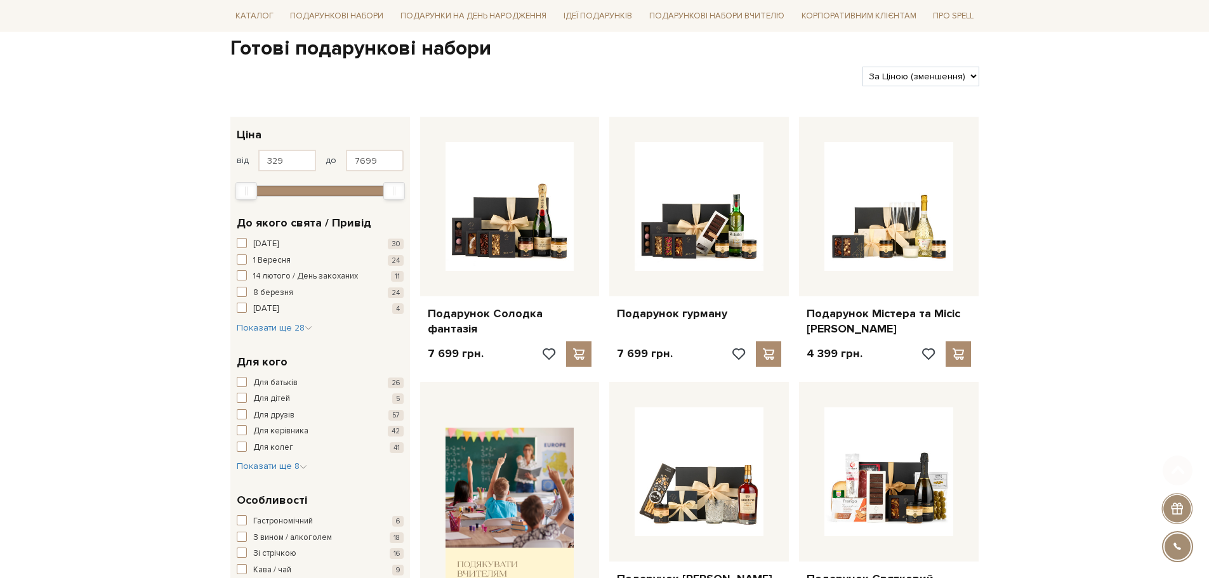
scroll to position [317, 0]
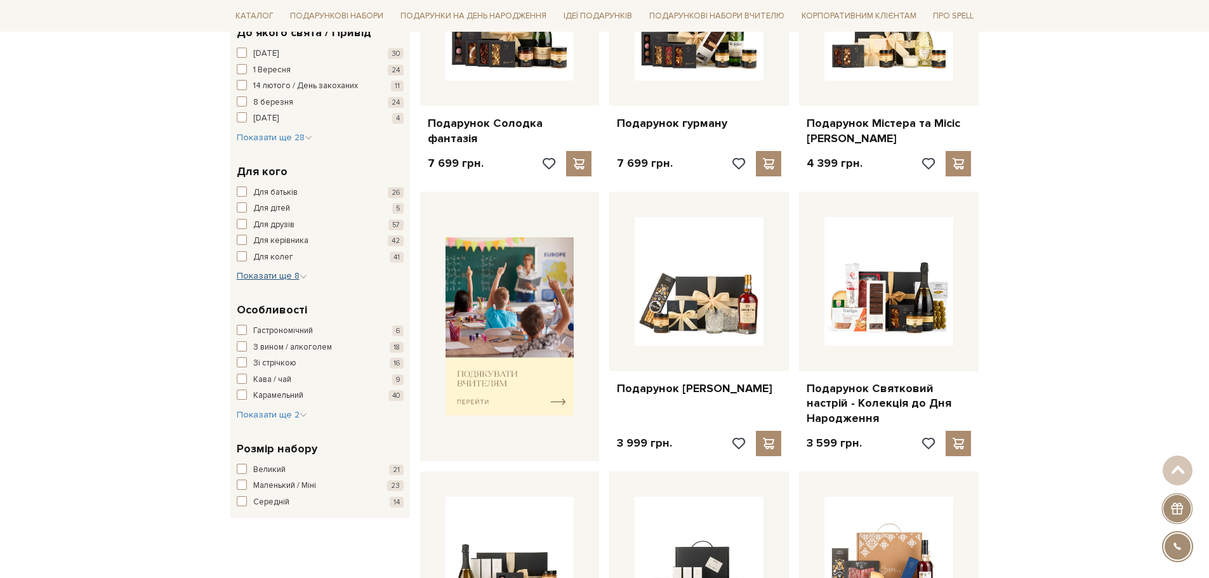
click at [272, 276] on span "Показати ще 8" at bounding box center [272, 275] width 70 height 11
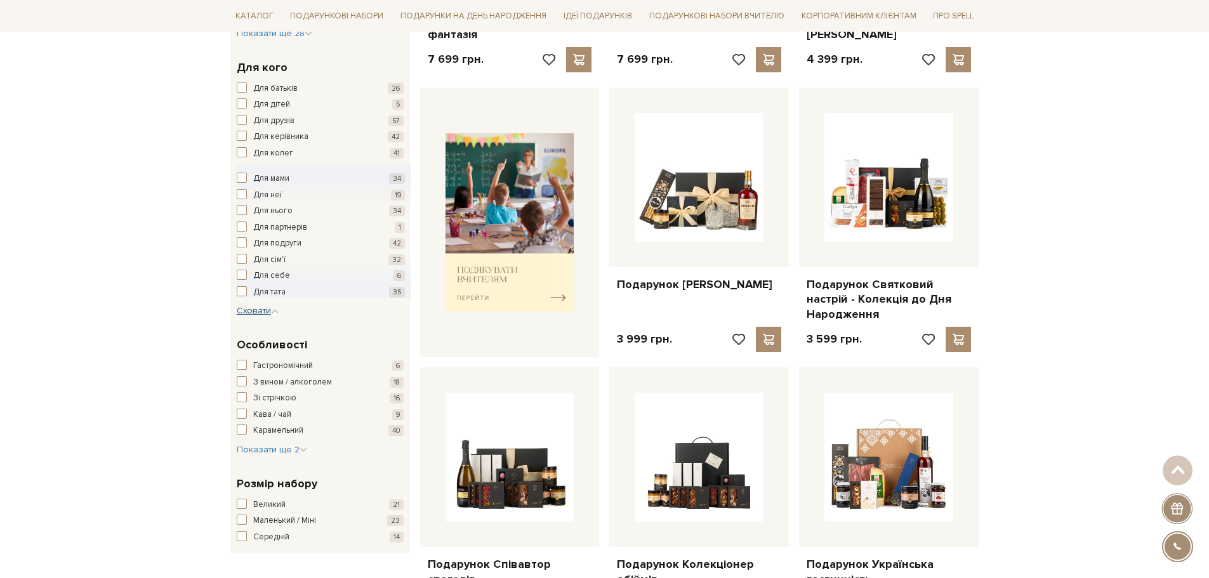
scroll to position [444, 0]
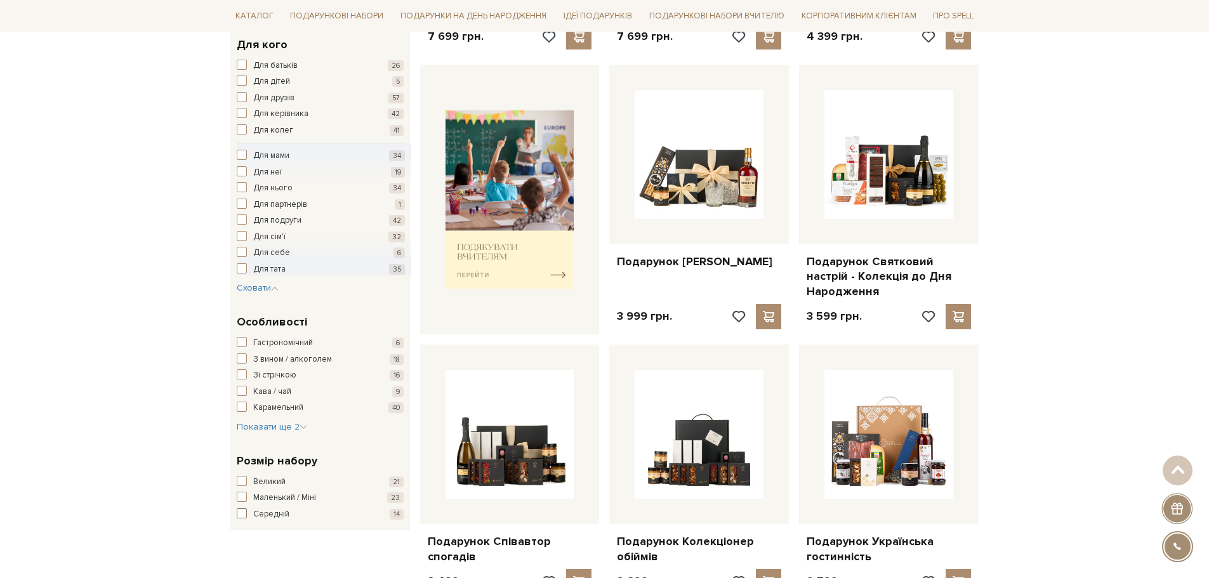
click at [242, 514] on span "button" at bounding box center [242, 514] width 10 height 10
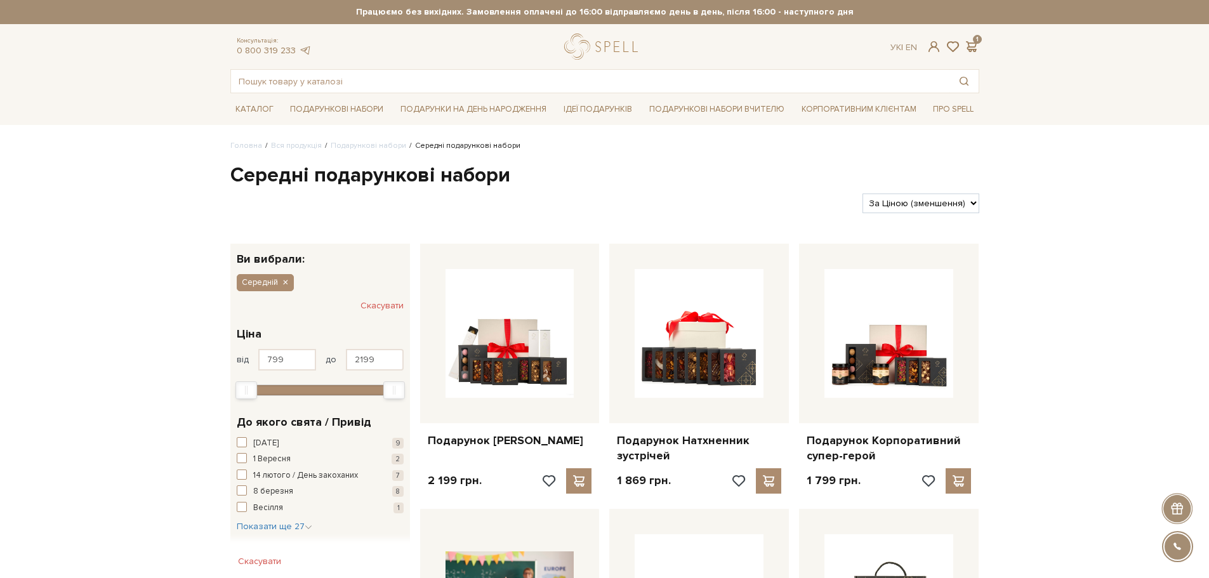
click at [956, 210] on select "За замовчуванням За Ціною (зростання) За Ціною (зменшення) Новинки За популярні…" at bounding box center [921, 204] width 116 height 20
select select "[URL][DOMAIN_NAME]"
click at [863, 194] on select "За замовчуванням За Ціною (зростання) За Ціною (зменшення) Новинки За популярні…" at bounding box center [921, 204] width 116 height 20
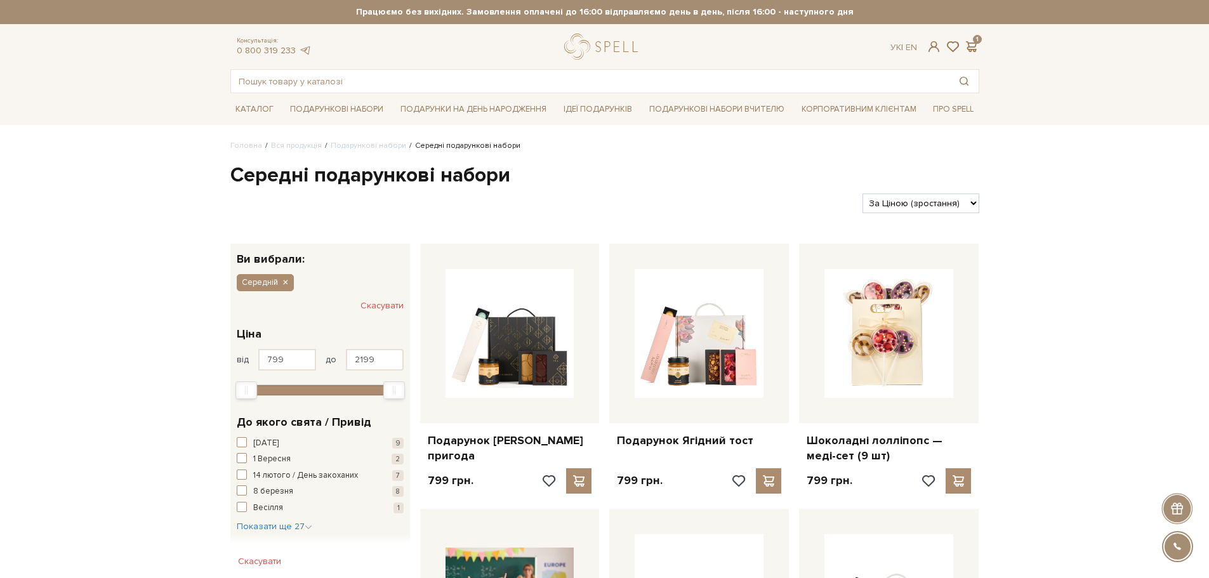
click at [712, 196] on div at bounding box center [541, 204] width 633 height 20
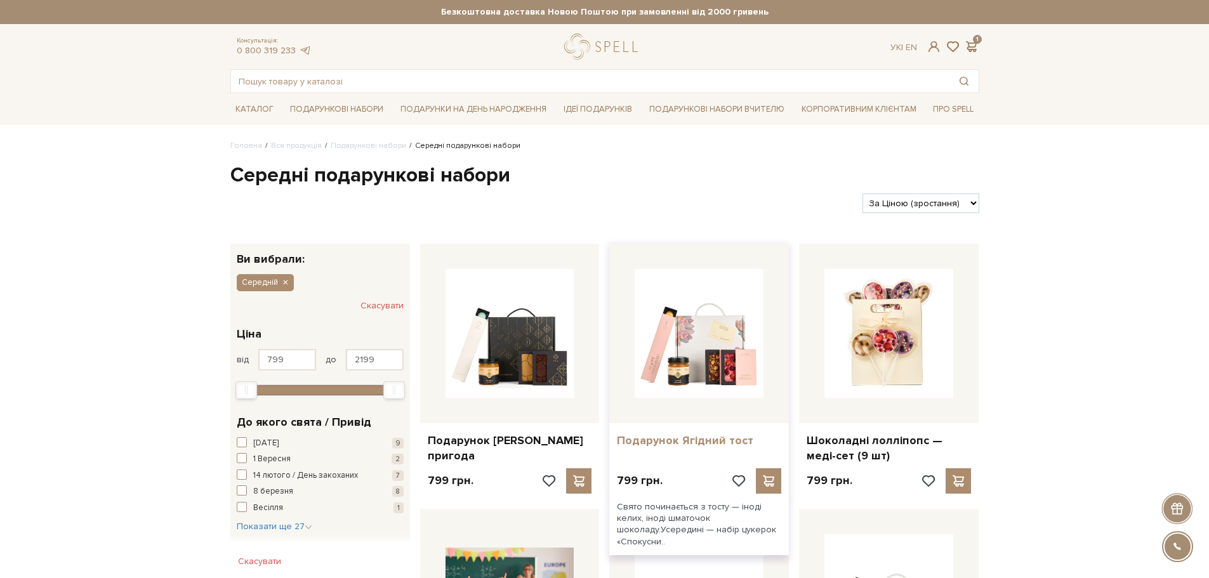
click at [682, 439] on link "Подарунок Ягідний тост" at bounding box center [699, 441] width 164 height 15
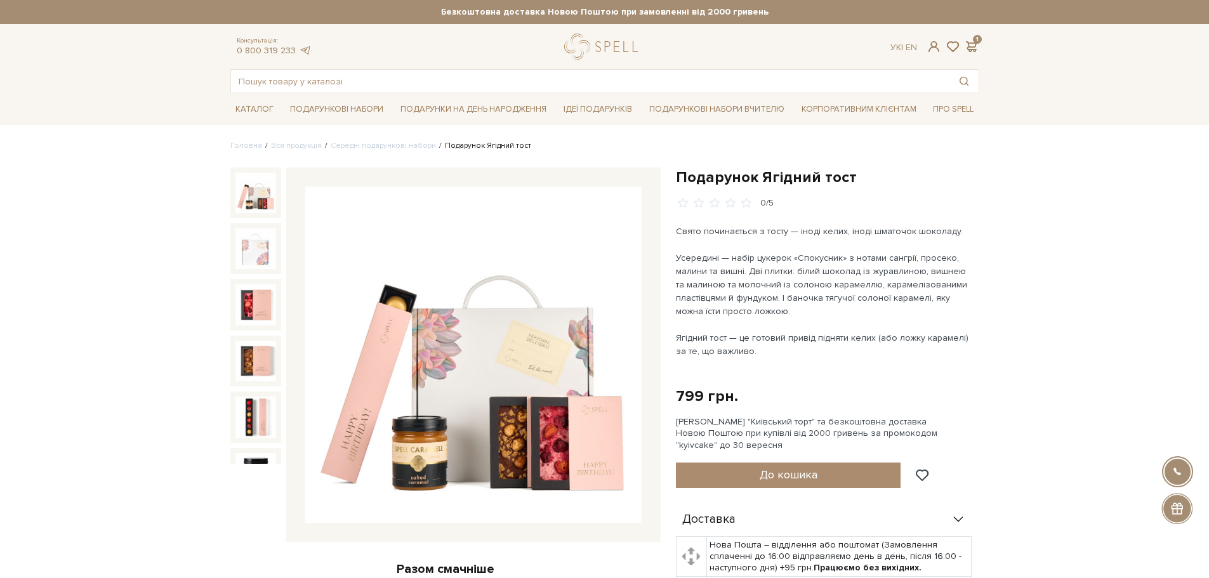
click at [493, 324] on img at bounding box center [473, 355] width 336 height 336
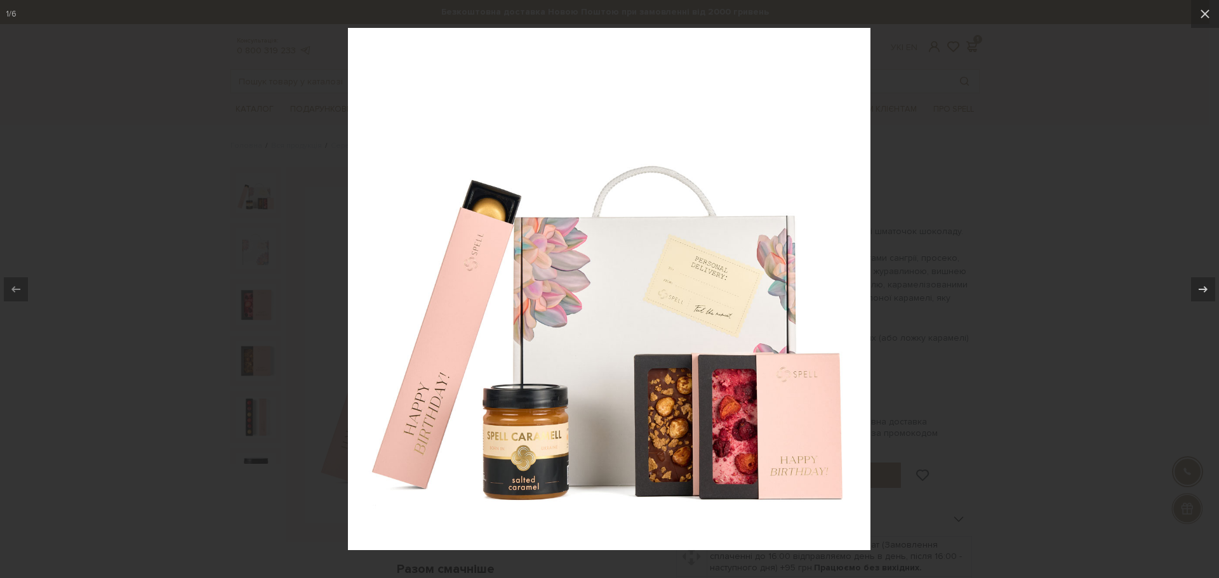
click at [1075, 216] on div at bounding box center [609, 289] width 1219 height 578
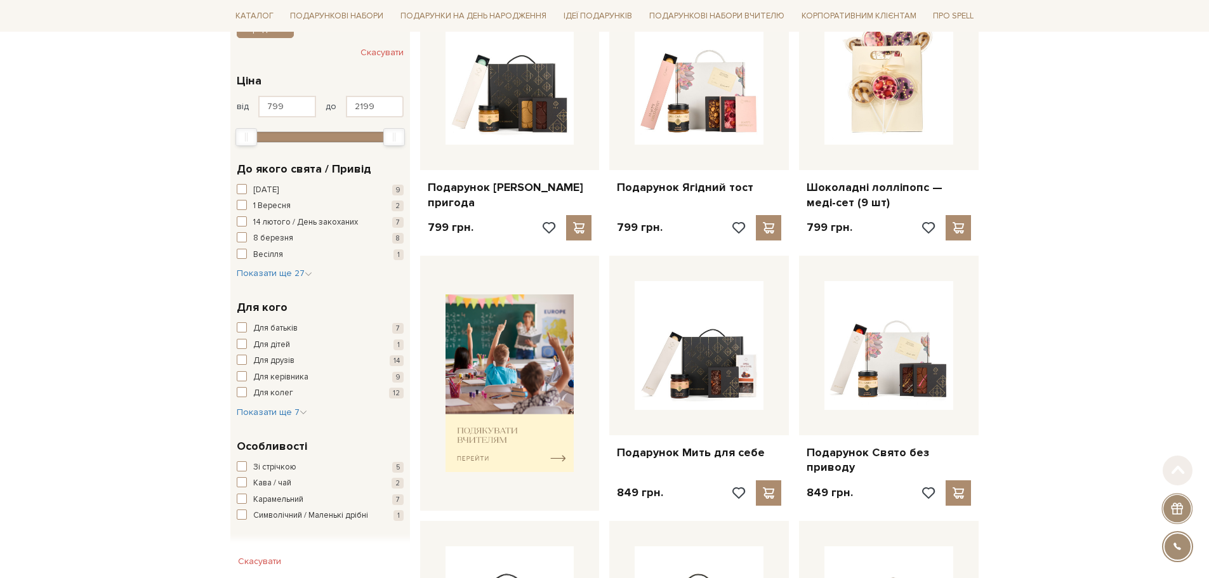
scroll to position [254, 0]
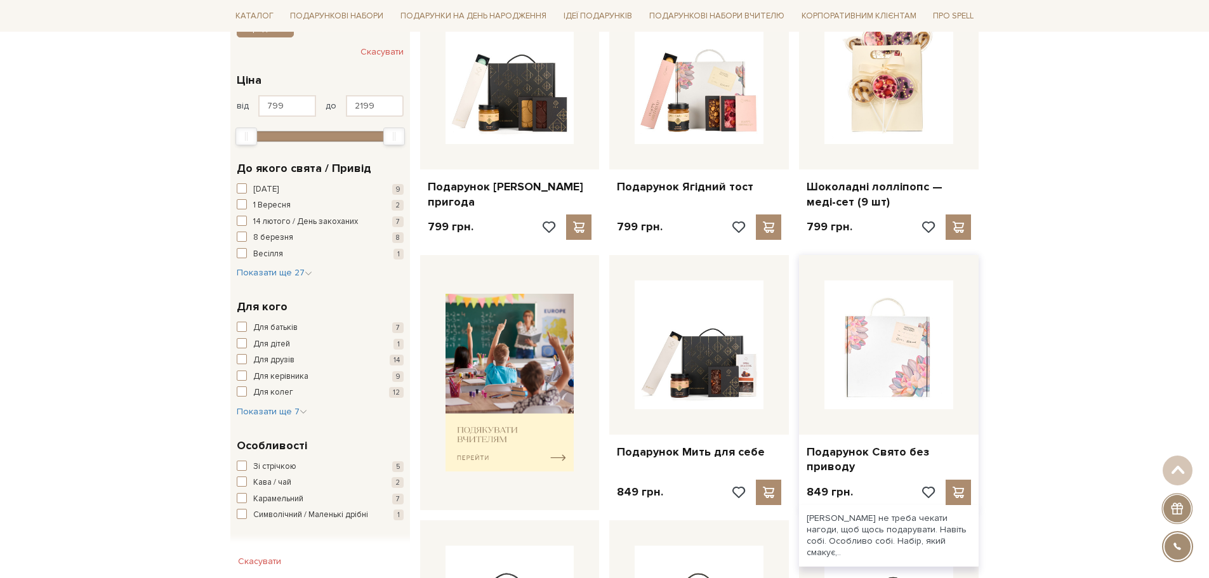
click at [884, 347] on img at bounding box center [889, 345] width 129 height 129
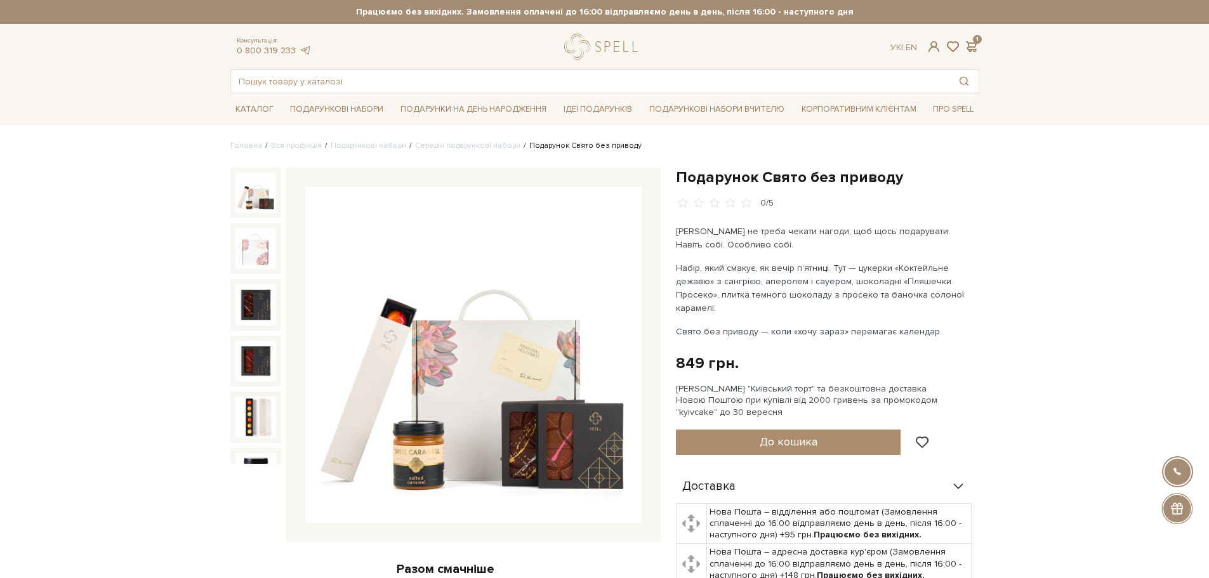
click at [495, 364] on img at bounding box center [473, 355] width 336 height 336
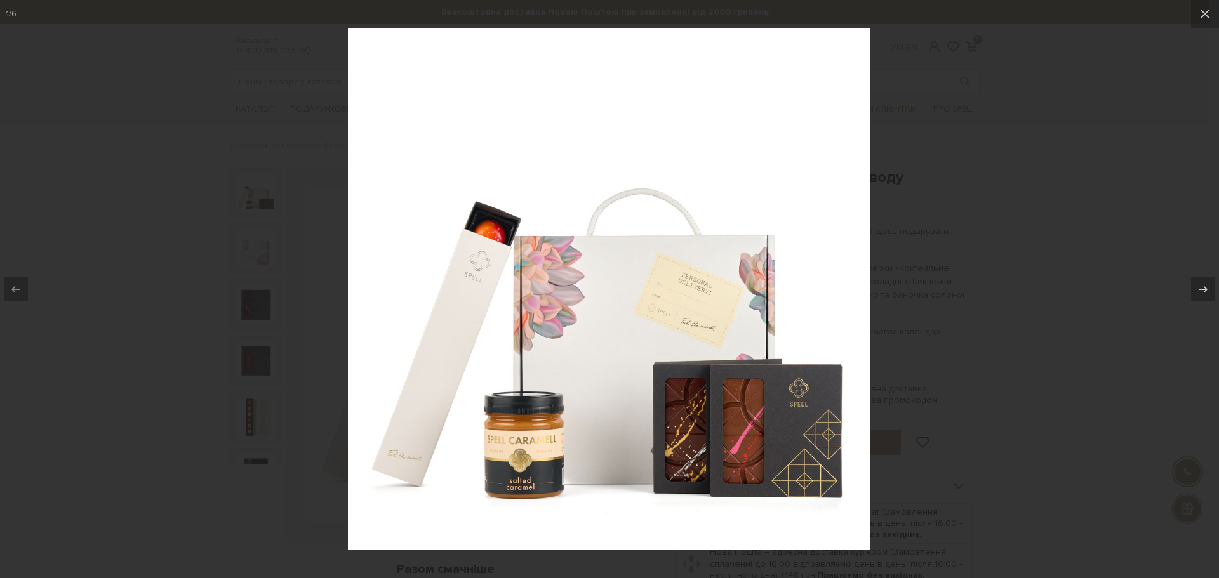
click at [1069, 206] on div at bounding box center [609, 289] width 1219 height 578
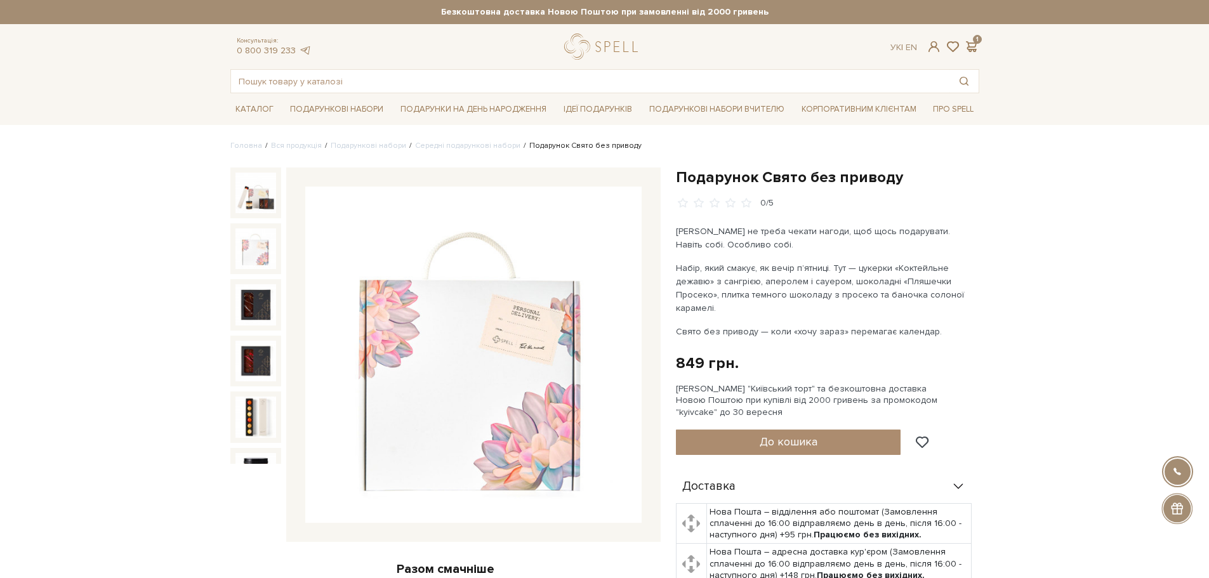
click at [269, 241] on img at bounding box center [256, 249] width 41 height 41
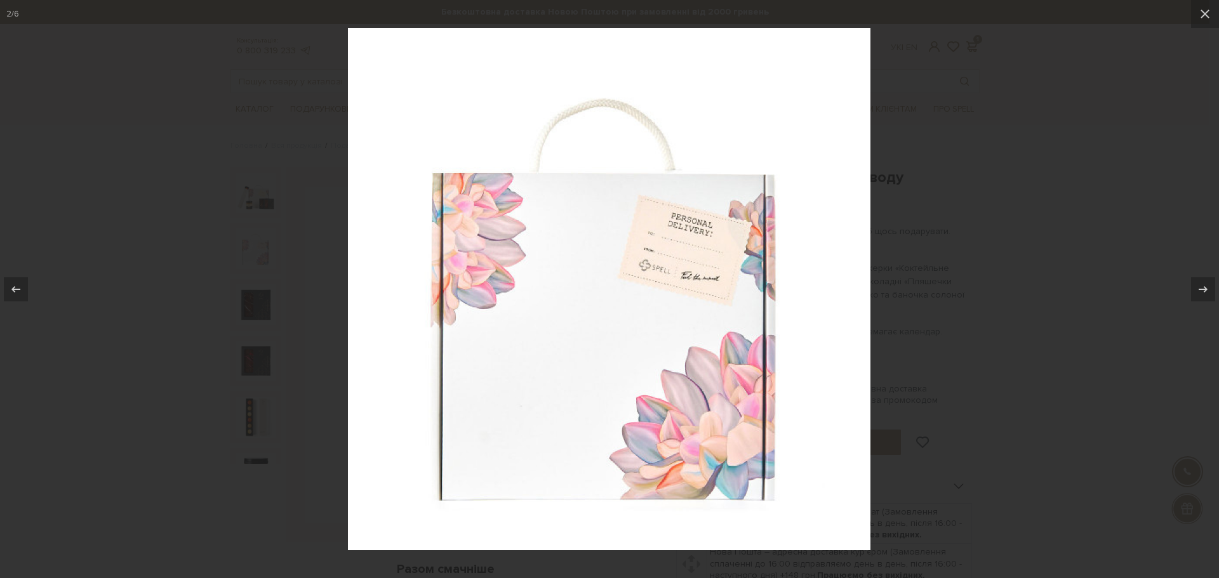
click at [1163, 170] on div at bounding box center [609, 289] width 1219 height 578
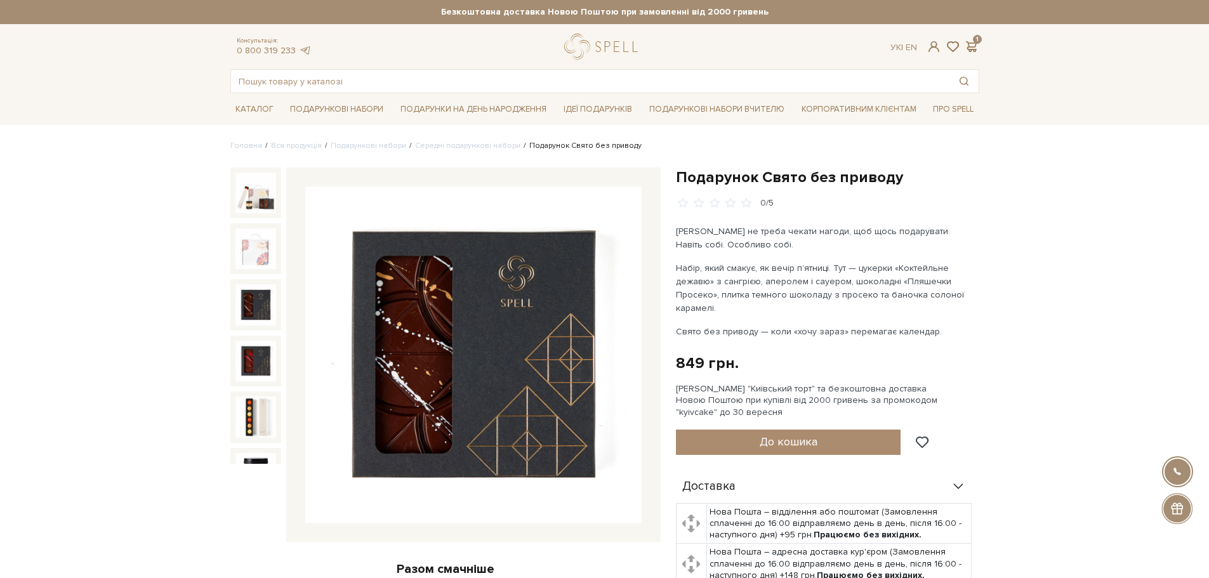
click at [257, 303] on img at bounding box center [256, 304] width 41 height 41
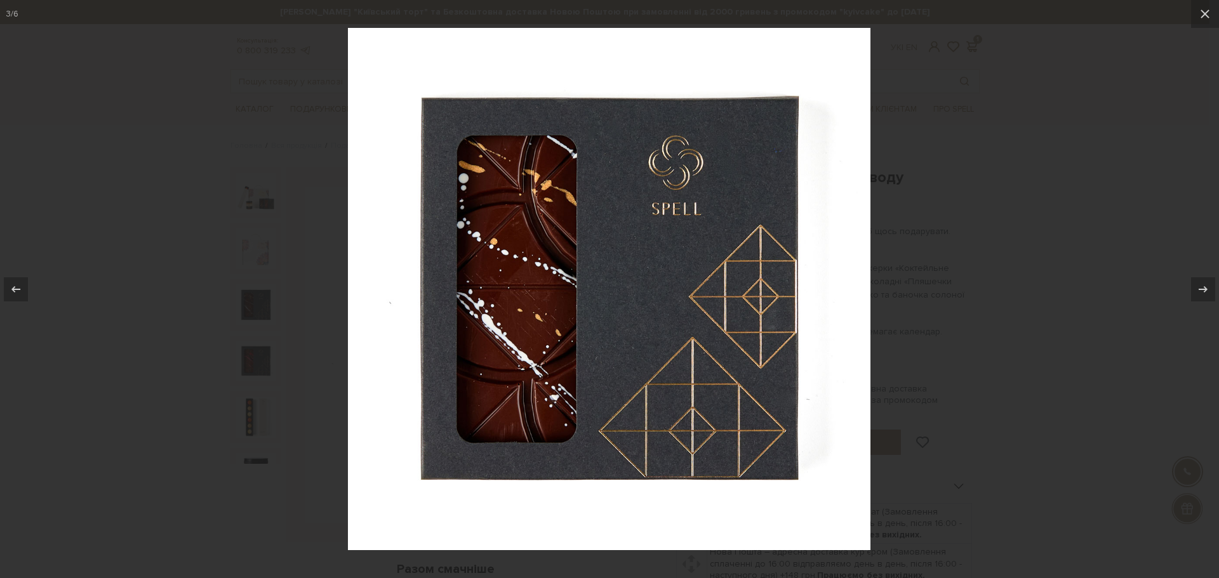
click at [970, 200] on div at bounding box center [609, 289] width 1219 height 578
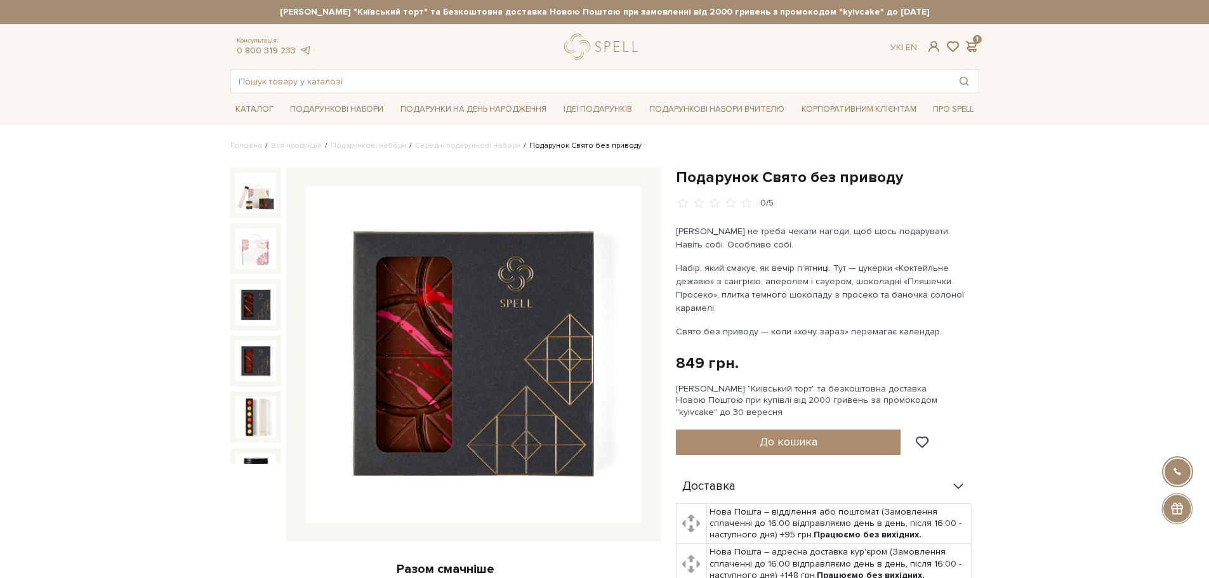
click at [258, 350] on img at bounding box center [256, 361] width 41 height 41
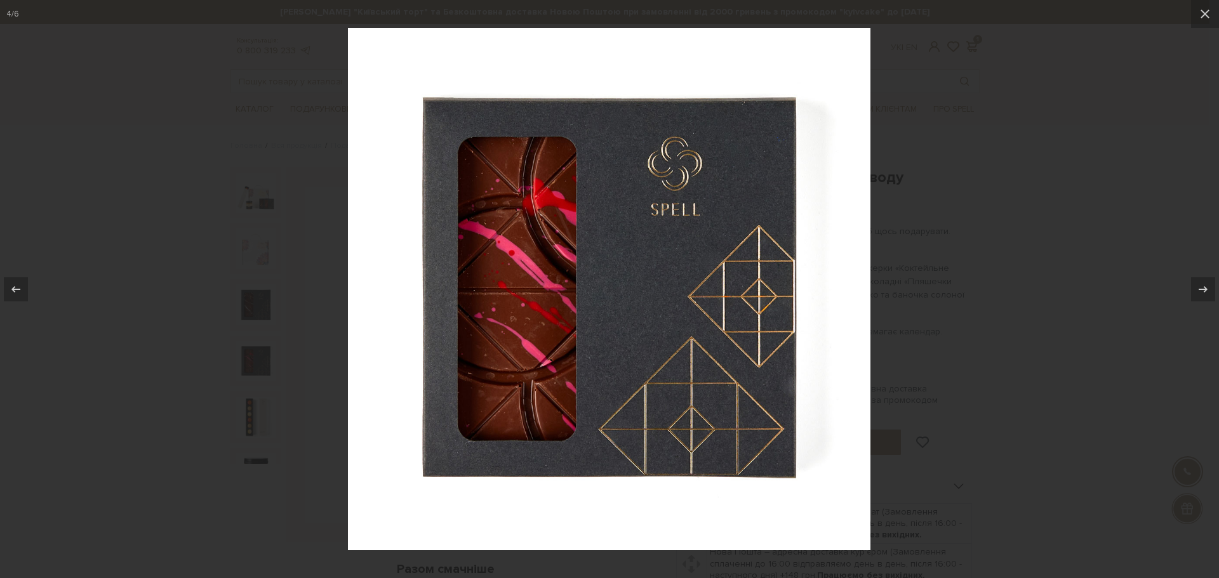
drag, startPoint x: 998, startPoint y: 196, endPoint x: 819, endPoint y: 229, distance: 182.2
click at [1000, 195] on div at bounding box center [609, 289] width 1219 height 578
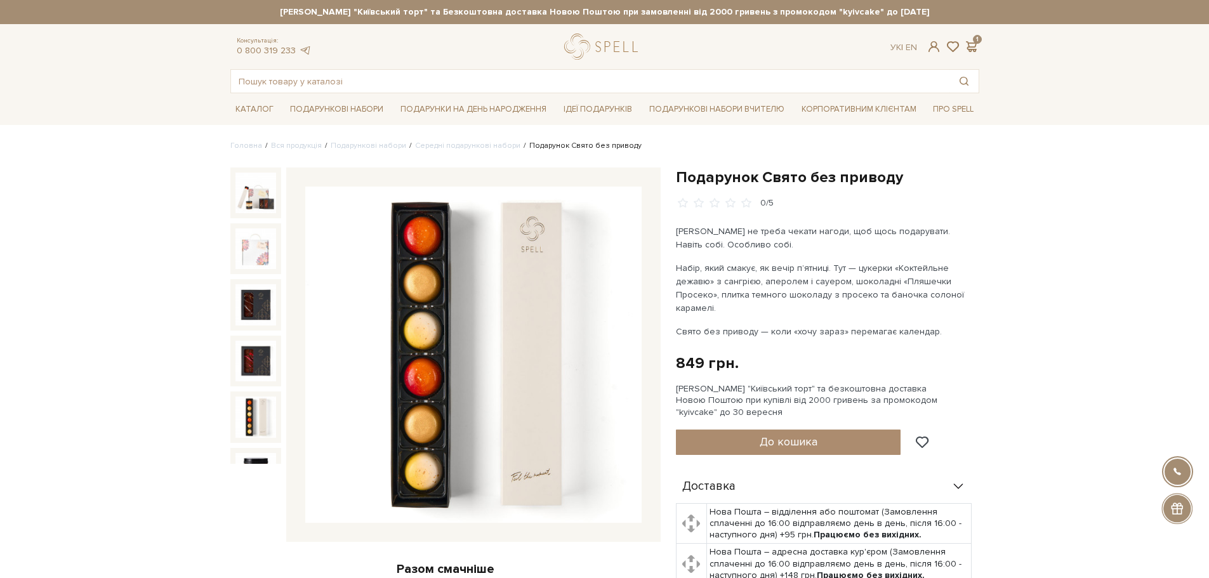
click at [256, 417] on img at bounding box center [256, 417] width 41 height 41
